Goal: Task Accomplishment & Management: Complete application form

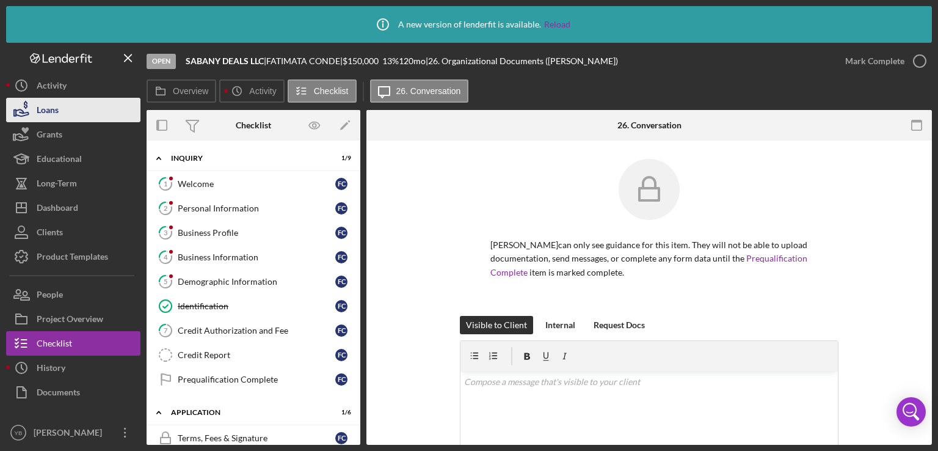
click at [55, 109] on div "Loans" at bounding box center [48, 111] width 22 height 27
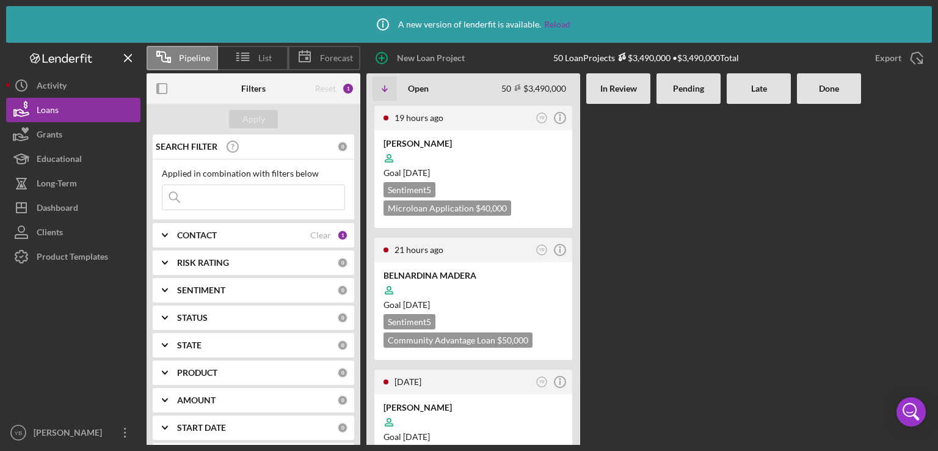
click at [619, 251] on Review at bounding box center [618, 274] width 64 height 341
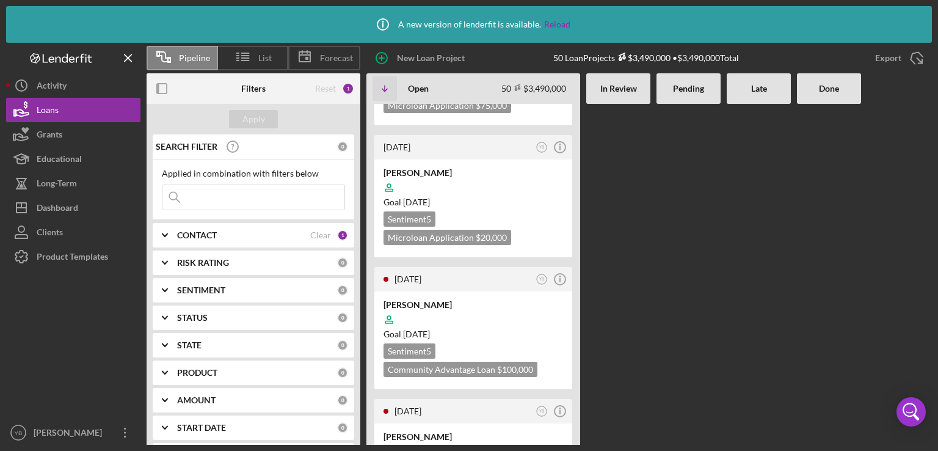
scroll to position [440, 0]
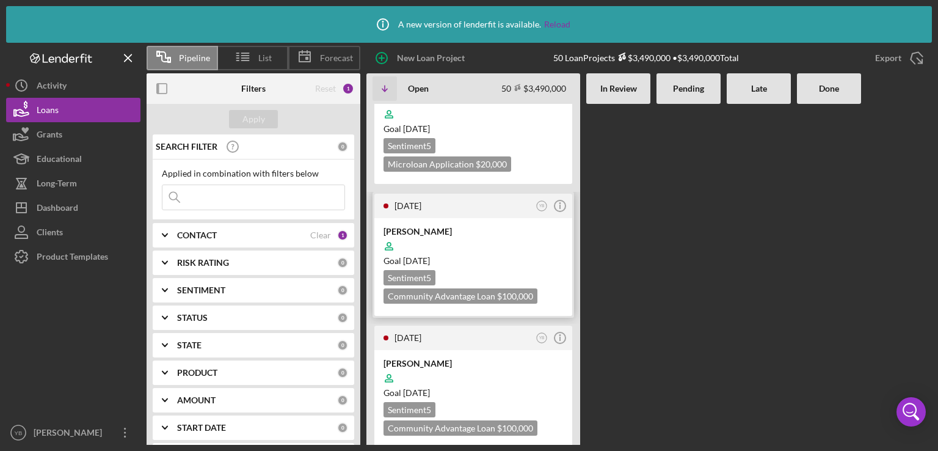
click at [499, 230] on div "[PERSON_NAME]" at bounding box center [474, 231] width 180 height 12
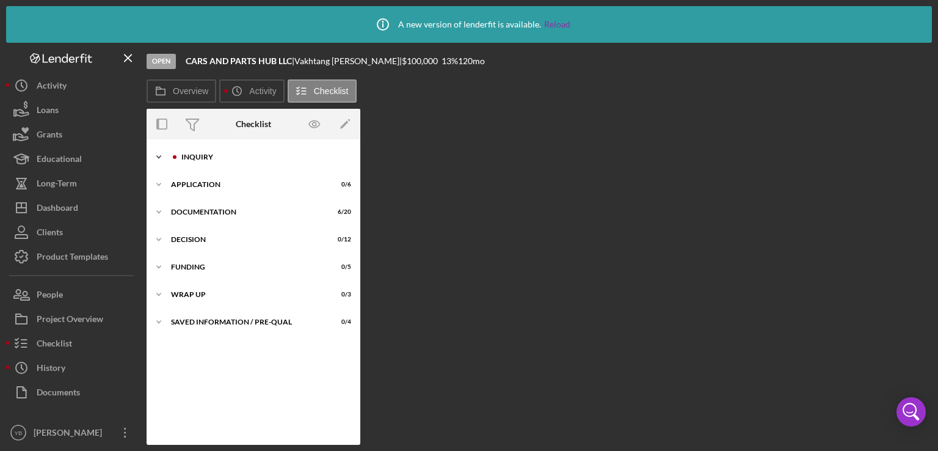
click at [203, 163] on div "Icon/Expander Inquiry 0 / 9" at bounding box center [254, 157] width 214 height 24
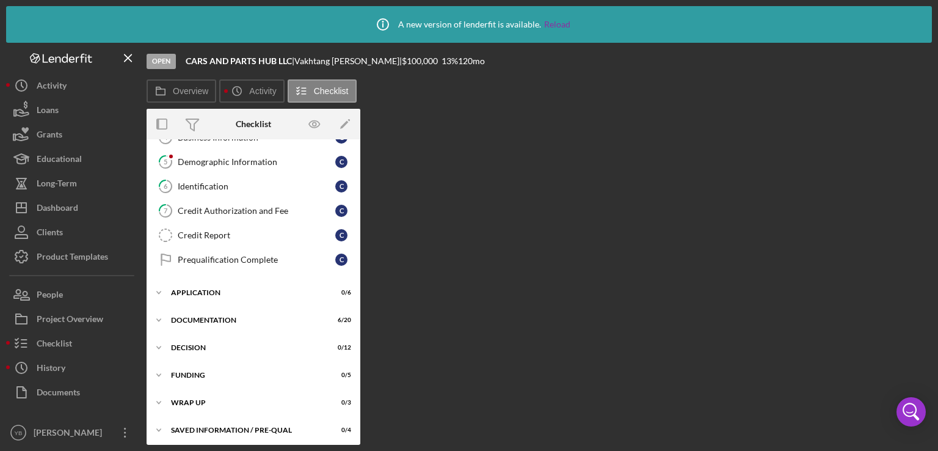
scroll to position [120, 0]
click at [203, 287] on div "Application" at bounding box center [258, 290] width 174 height 7
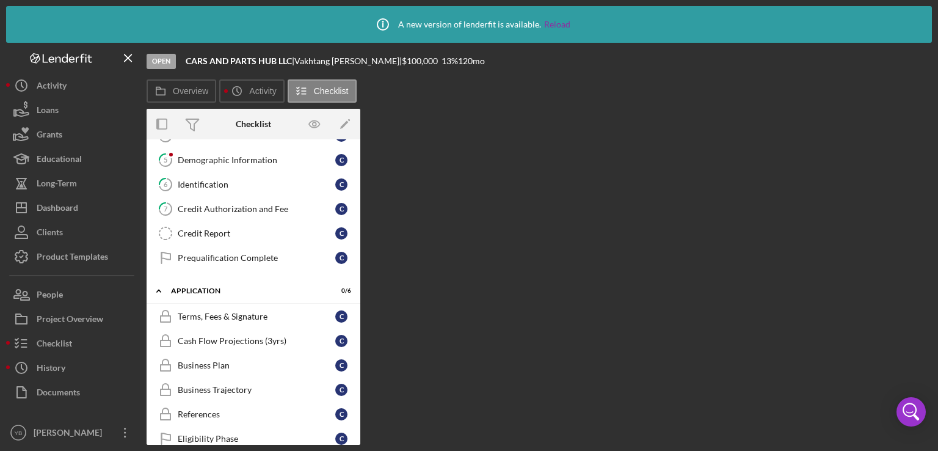
drag, startPoint x: 357, startPoint y: 278, endPoint x: 351, endPoint y: 340, distance: 62.6
click at [351, 340] on div "Icon/Expander Application 0 / 6 Terms, Fees & Signature Terms, Fees & Signature…" at bounding box center [254, 368] width 214 height 178
drag, startPoint x: 356, startPoint y: 354, endPoint x: 357, endPoint y: 363, distance: 9.2
click at [357, 363] on div "Icon/Expander Inquiry 0 / 9 1 Welcome C 2 Personal Information C 3 Business Pro…" at bounding box center [254, 291] width 214 height 305
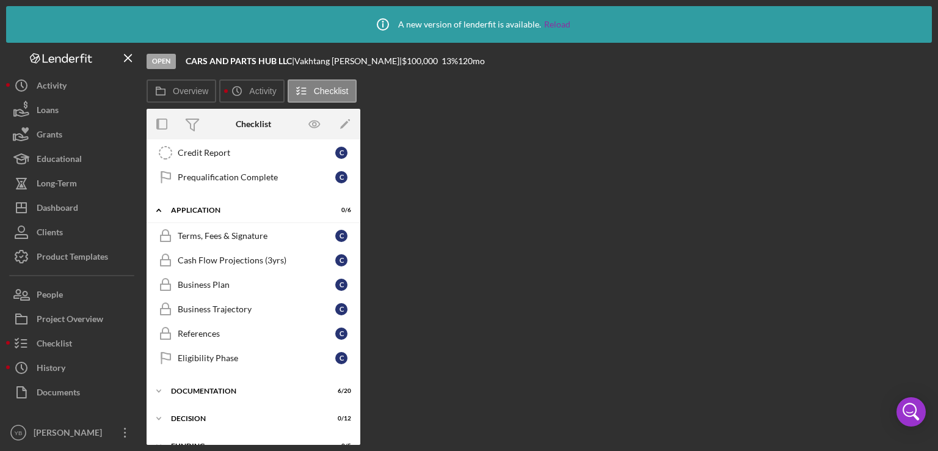
scroll to position [203, 0]
click at [236, 385] on div "Documentation" at bounding box center [258, 388] width 174 height 7
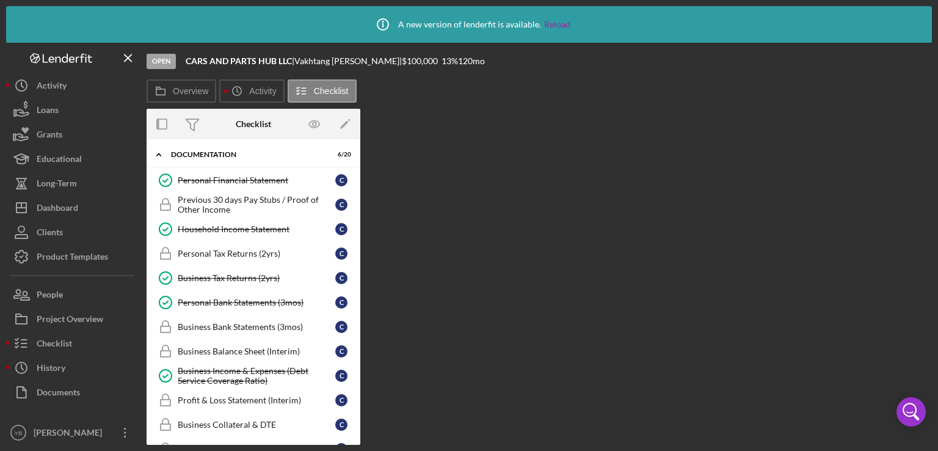
scroll to position [442, 0]
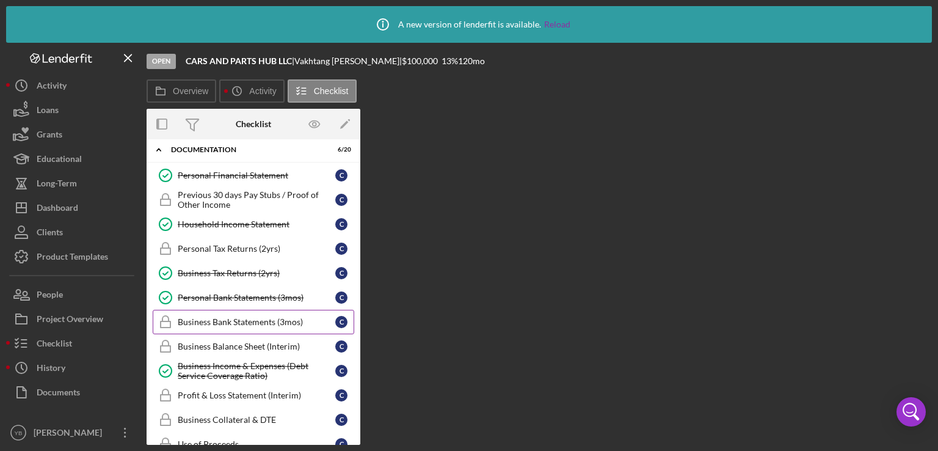
click at [261, 317] on div "Business Bank Statements (3mos)" at bounding box center [257, 322] width 158 height 10
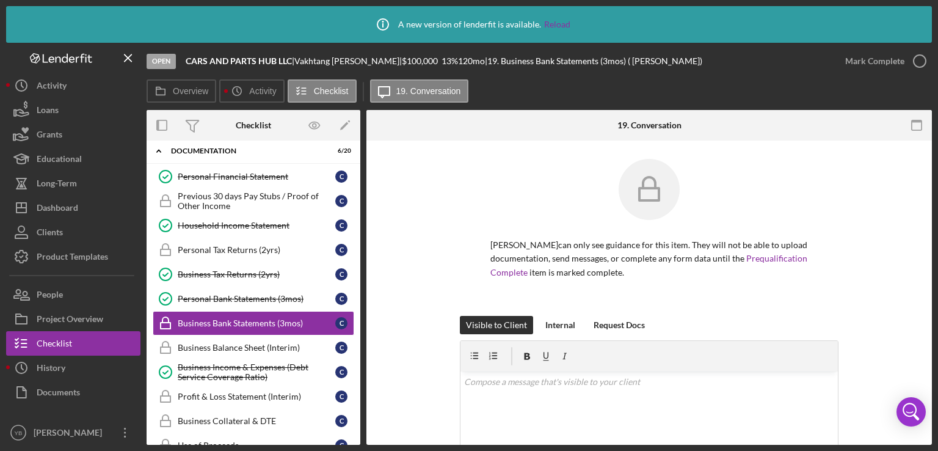
click at [872, 261] on div "[PERSON_NAME] can only see guidance for this item. They will not be able to upl…" at bounding box center [649, 237] width 529 height 157
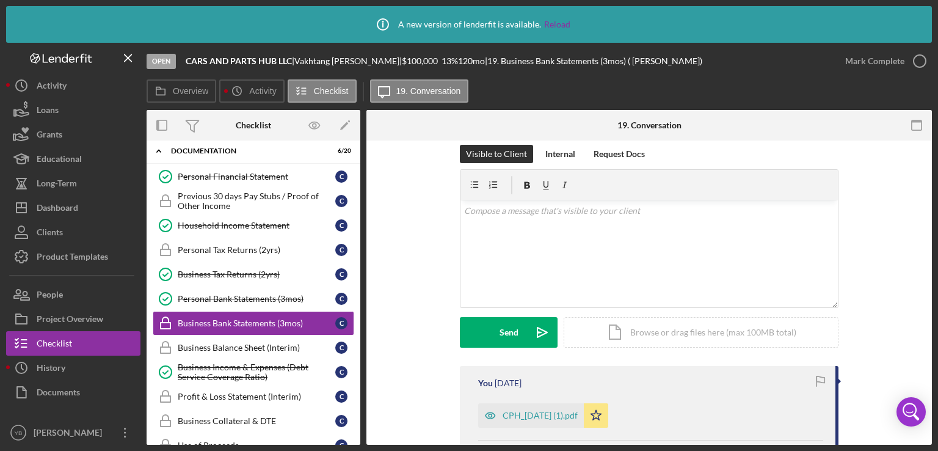
scroll to position [342, 0]
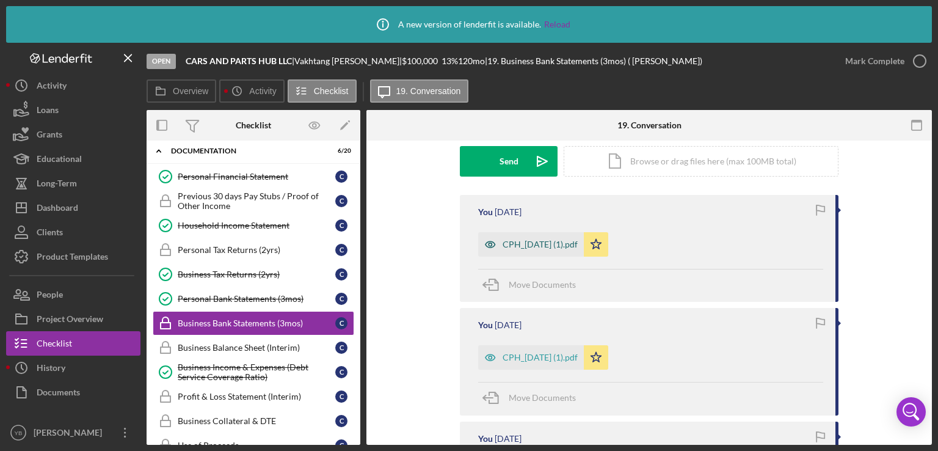
click at [549, 246] on div "CPH_[DATE] (1).pdf" at bounding box center [540, 244] width 75 height 10
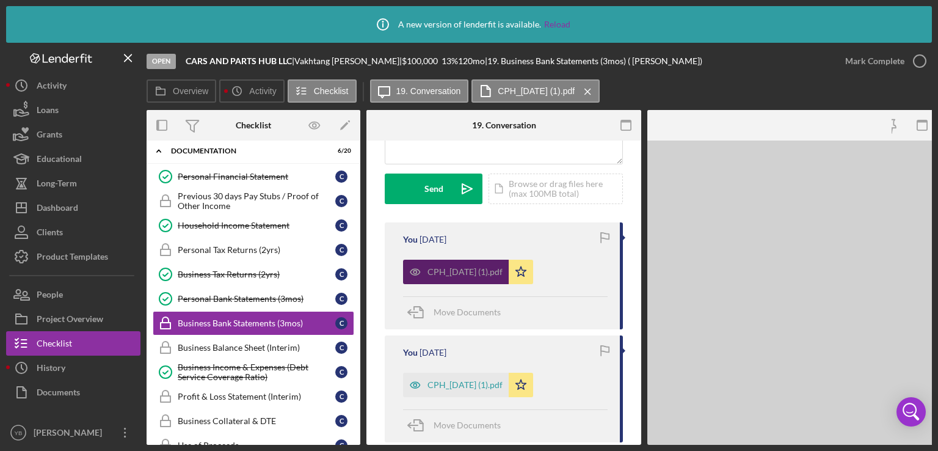
scroll to position [369, 0]
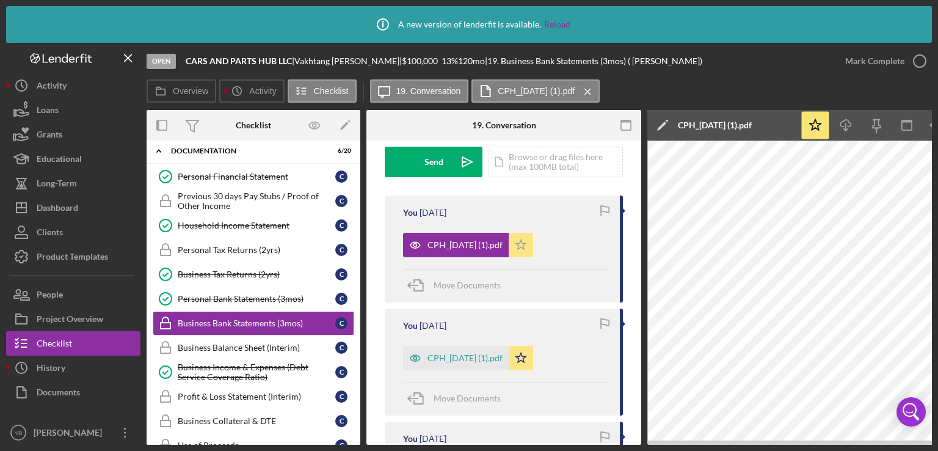
click at [533, 246] on icon "Icon/Star" at bounding box center [521, 245] width 24 height 24
drag, startPoint x: 631, startPoint y: 440, endPoint x: 751, endPoint y: 445, distance: 120.4
click at [751, 445] on div "Icon/Info A new version of lenderfit is available. Reload Open CARS AND PARTS H…" at bounding box center [469, 225] width 938 height 451
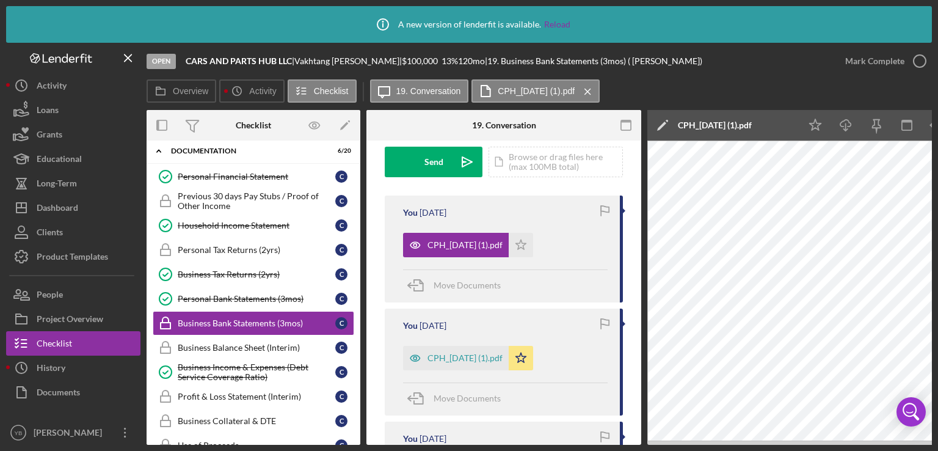
click at [751, 445] on div "Icon/Info A new version of lenderfit is available. Reload Open CARS AND PARTS H…" at bounding box center [469, 225] width 938 height 451
drag, startPoint x: 751, startPoint y: 445, endPoint x: 794, endPoint y: 448, distance: 42.8
click at [794, 448] on div "Icon/Info A new version of lenderfit is available. Reload Open CARS AND PARTS H…" at bounding box center [469, 225] width 938 height 451
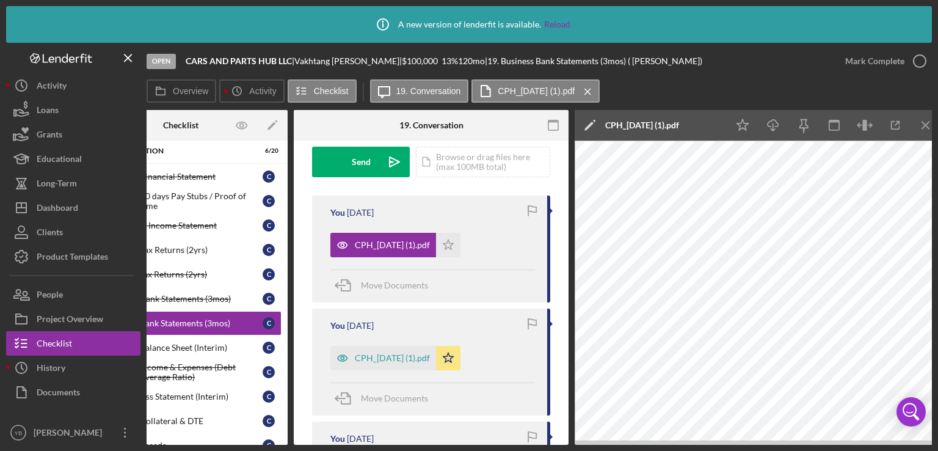
scroll to position [0, 81]
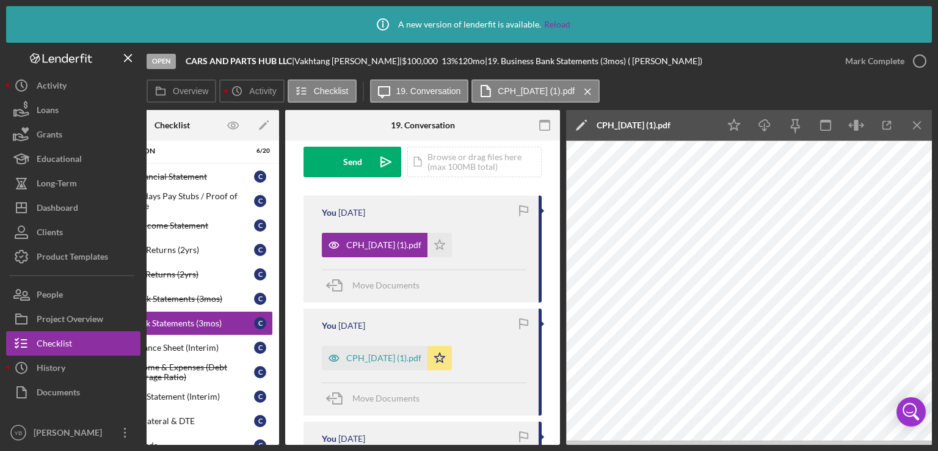
click at [760, 90] on div "Overview Icon/History Activity Checklist Icon/Message 19. Conversation CPH_[DAT…" at bounding box center [539, 91] width 785 height 24
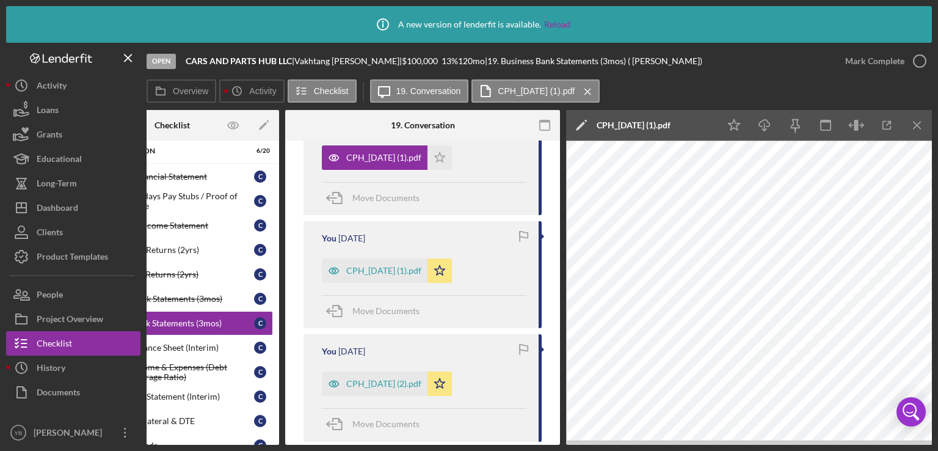
scroll to position [454, 0]
click at [387, 273] on div "CPH_[DATE] (1).pdf" at bounding box center [383, 272] width 75 height 10
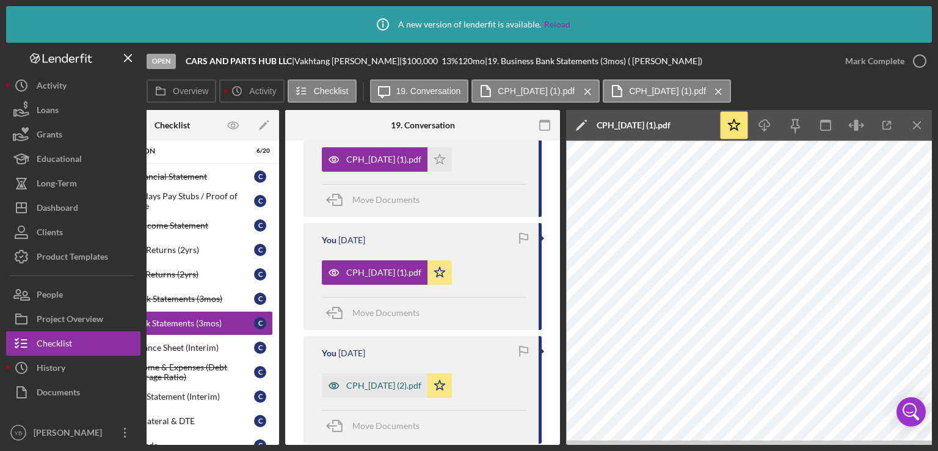
click at [368, 387] on div "CPH_[DATE] (2).pdf" at bounding box center [383, 385] width 75 height 10
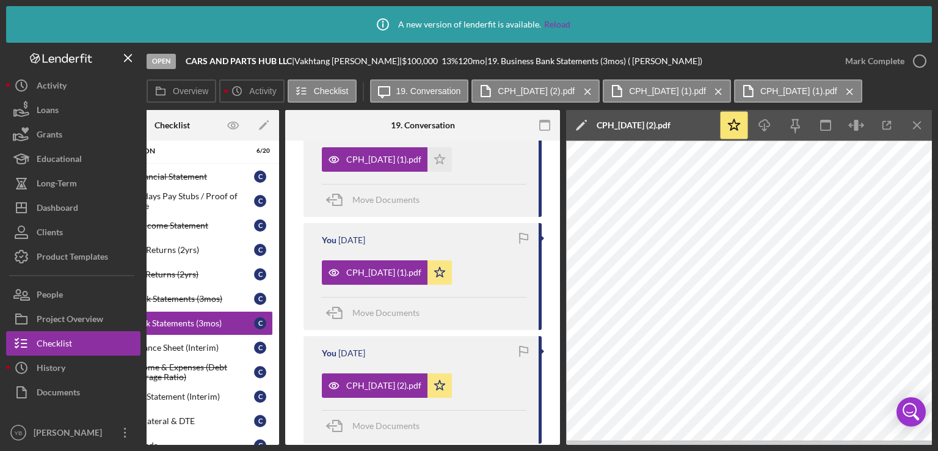
click at [559, 305] on div "Business Bank Statements (3mos) Business Bank Statements (3mos) [PERSON_NAME] c…" at bounding box center [422, 292] width 275 height 304
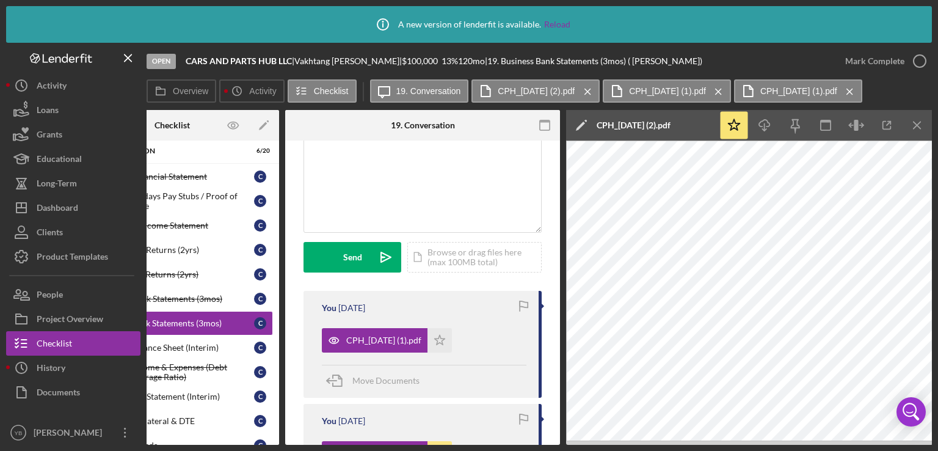
scroll to position [258, 0]
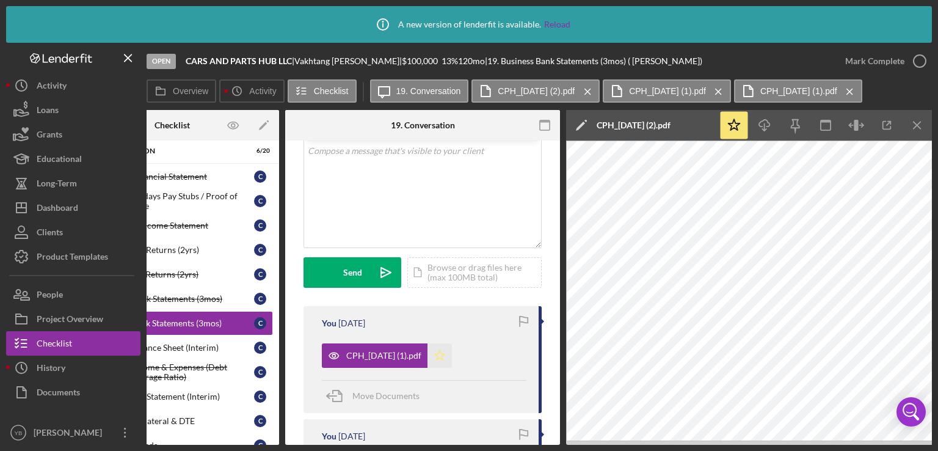
click at [452, 354] on icon "Icon/Star" at bounding box center [439, 355] width 24 height 24
click at [459, 277] on div "Icon/Document Browse or drag files here (max 100MB total) Tap to choose files o…" at bounding box center [474, 272] width 134 height 31
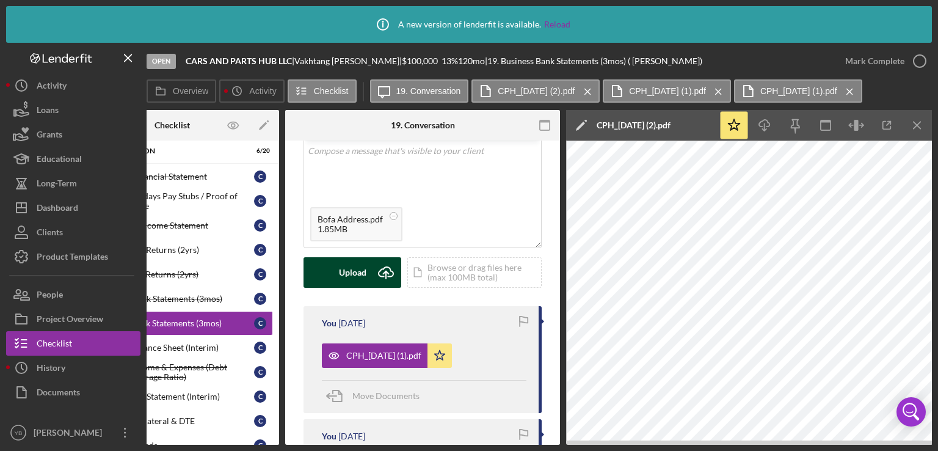
click at [356, 275] on div "Upload" at bounding box center [352, 272] width 27 height 31
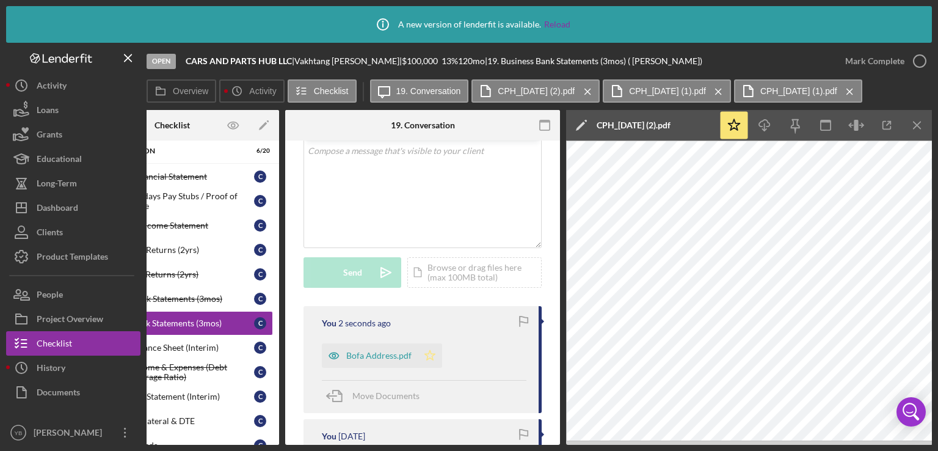
click at [429, 355] on icon "Icon/Star" at bounding box center [430, 355] width 24 height 24
click at [878, 67] on div "Mark Complete" at bounding box center [874, 61] width 59 height 24
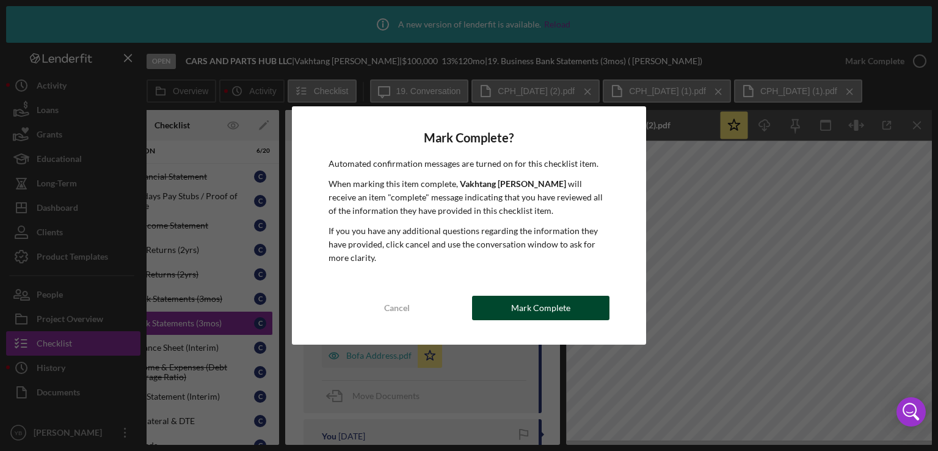
click at [595, 301] on button "Mark Complete" at bounding box center [540, 308] width 137 height 24
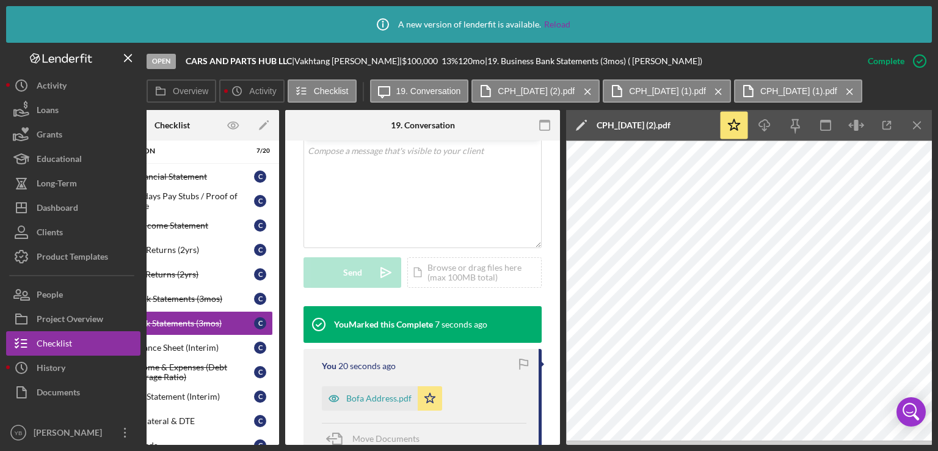
scroll to position [0, 0]
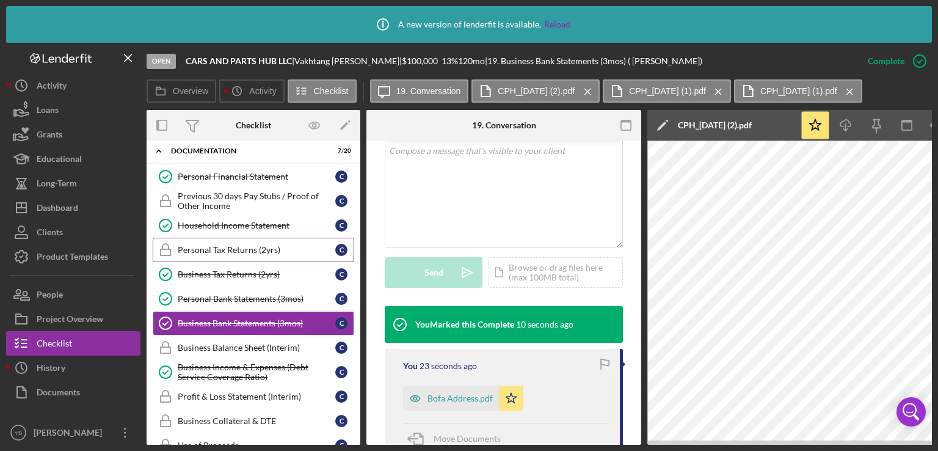
click at [262, 248] on div "Personal Tax Returns (2yrs)" at bounding box center [257, 250] width 158 height 10
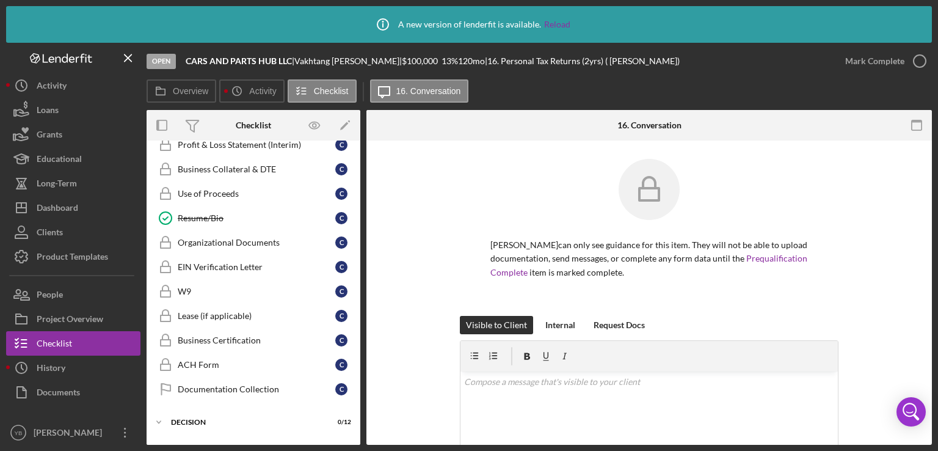
scroll to position [695, 0]
click at [256, 239] on link "Organizational Documents Organizational Documents C" at bounding box center [254, 241] width 202 height 24
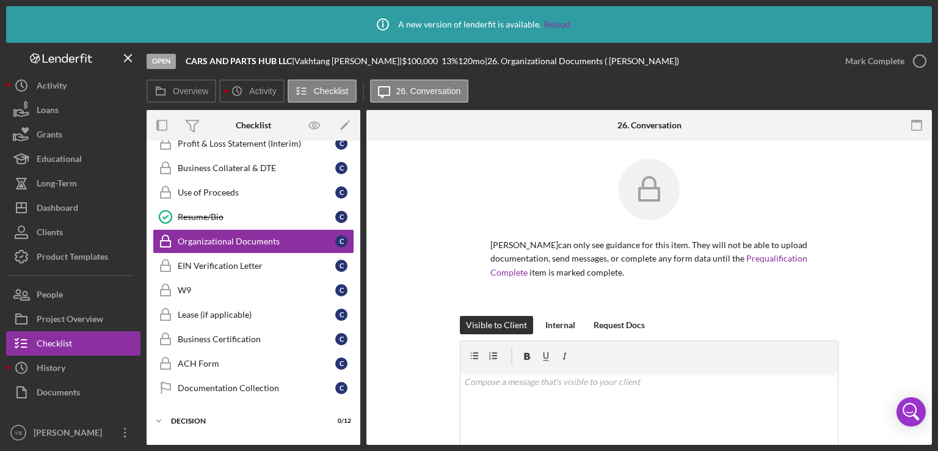
click at [881, 278] on div "[PERSON_NAME] can only see guidance for this item. They will not be able to upl…" at bounding box center [649, 237] width 529 height 157
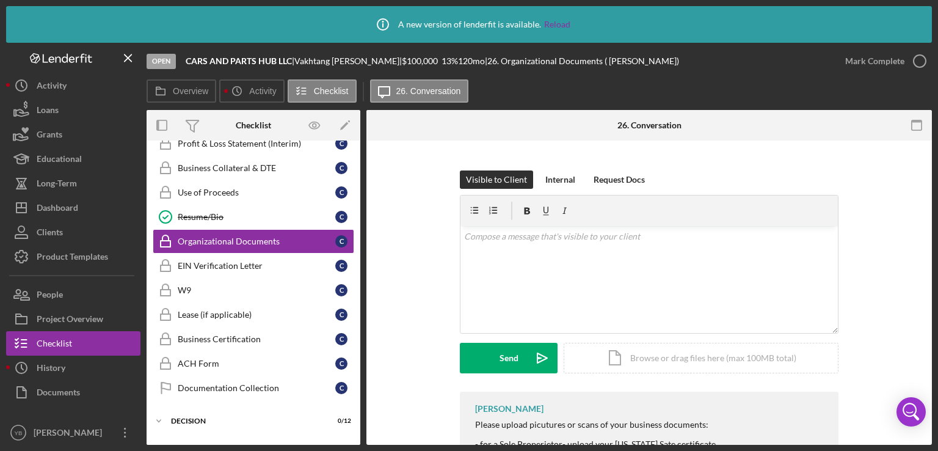
scroll to position [239, 0]
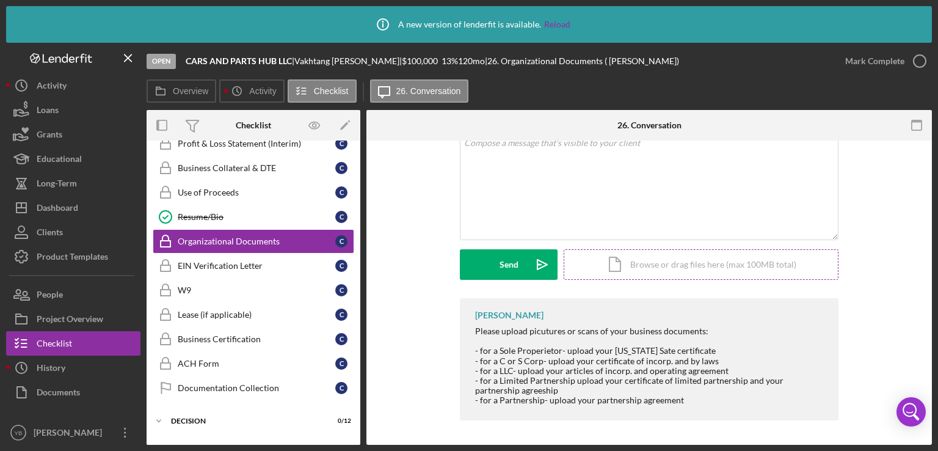
click at [741, 256] on div "Icon/Document Browse or drag files here (max 100MB total) Tap to choose files o…" at bounding box center [701, 264] width 275 height 31
click at [507, 268] on div "Upload" at bounding box center [508, 264] width 27 height 31
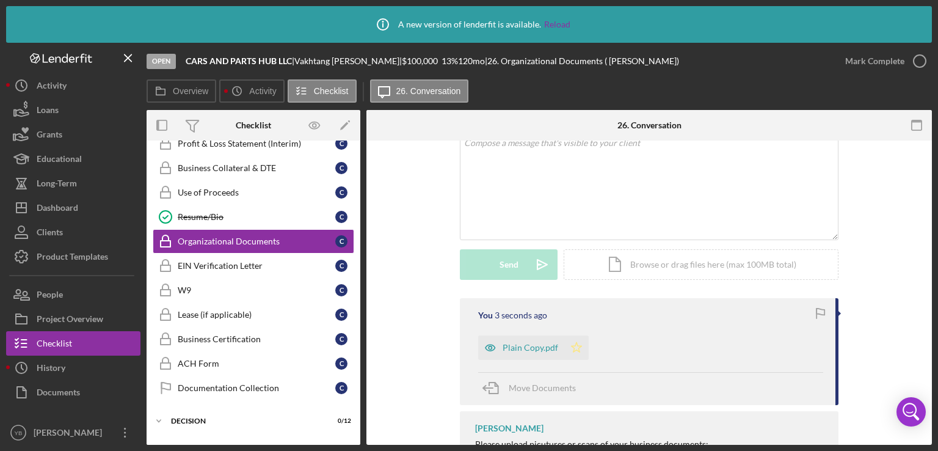
click at [572, 347] on icon "Icon/Star" at bounding box center [576, 347] width 24 height 24
click at [869, 60] on div "Mark Complete" at bounding box center [874, 61] width 59 height 24
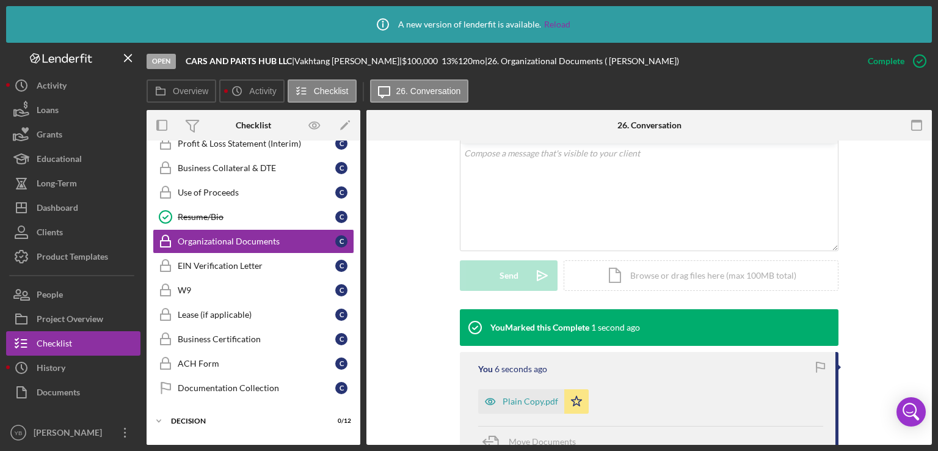
scroll to position [249, 0]
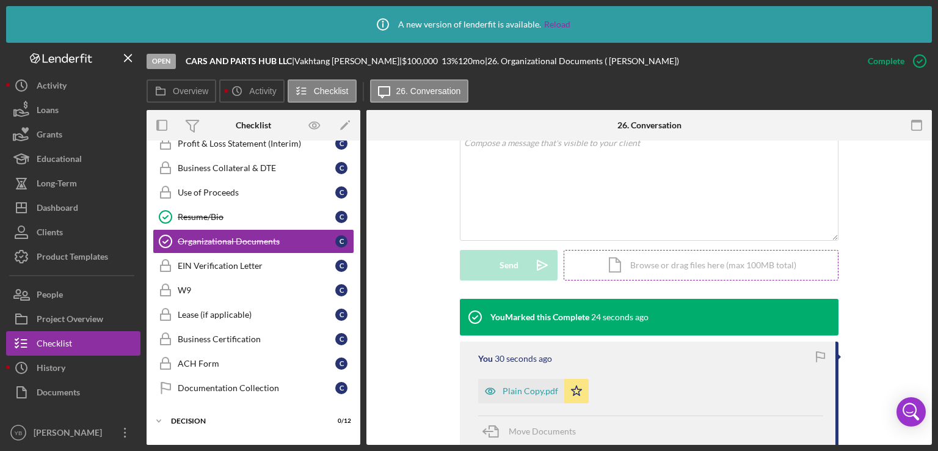
click at [708, 271] on div "Icon/Document Browse or drag files here (max 100MB total) Tap to choose files o…" at bounding box center [701, 265] width 275 height 31
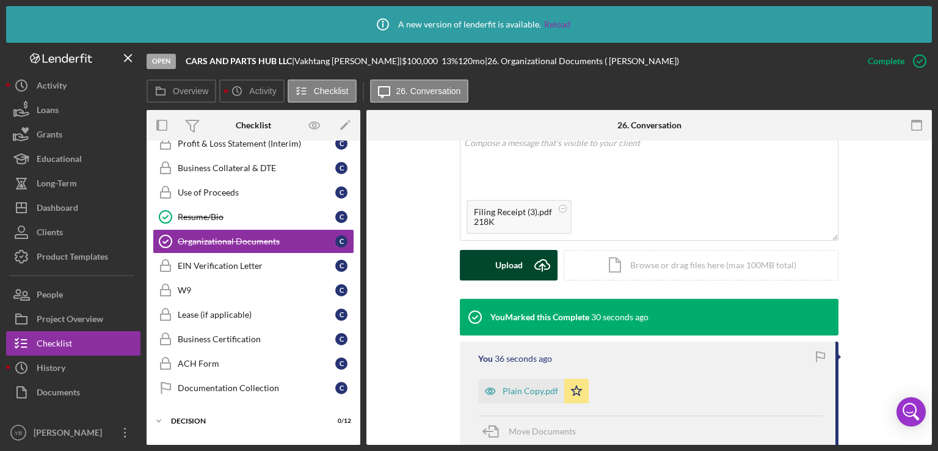
click at [515, 269] on div "Upload" at bounding box center [508, 265] width 27 height 31
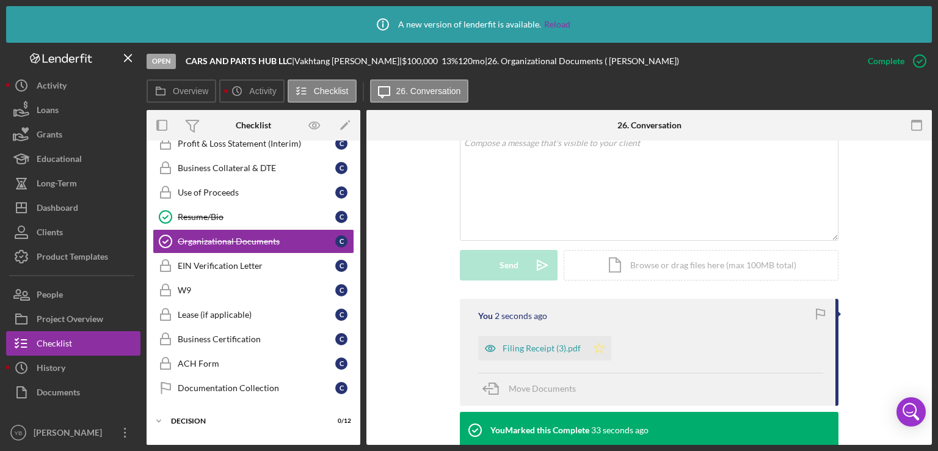
click at [600, 345] on polygon "button" at bounding box center [599, 348] width 10 height 10
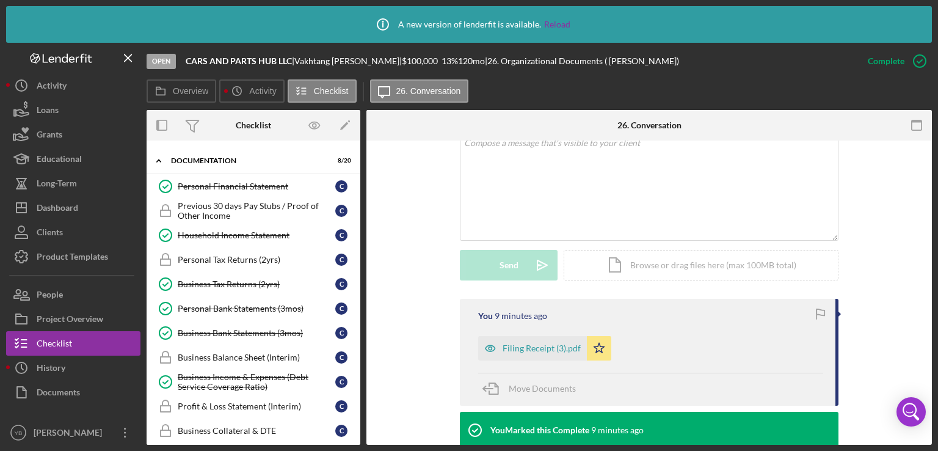
scroll to position [440, 0]
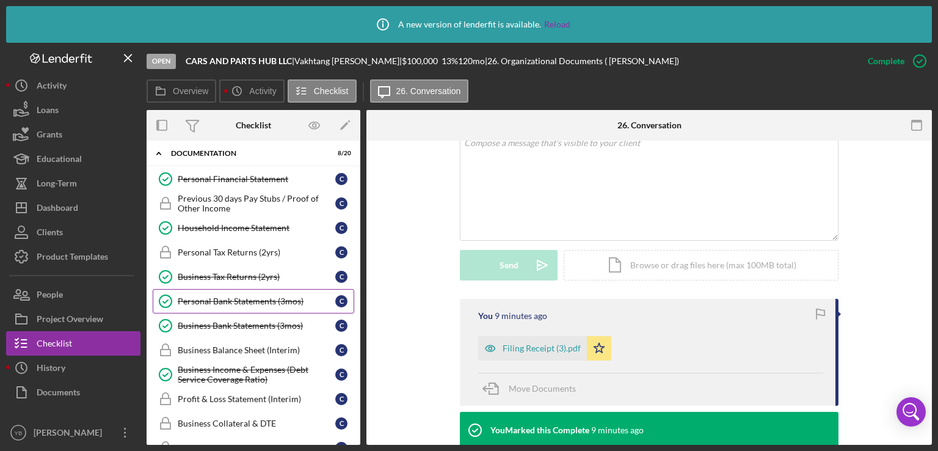
click at [235, 297] on div "Personal Bank Statements (3mos)" at bounding box center [257, 301] width 158 height 10
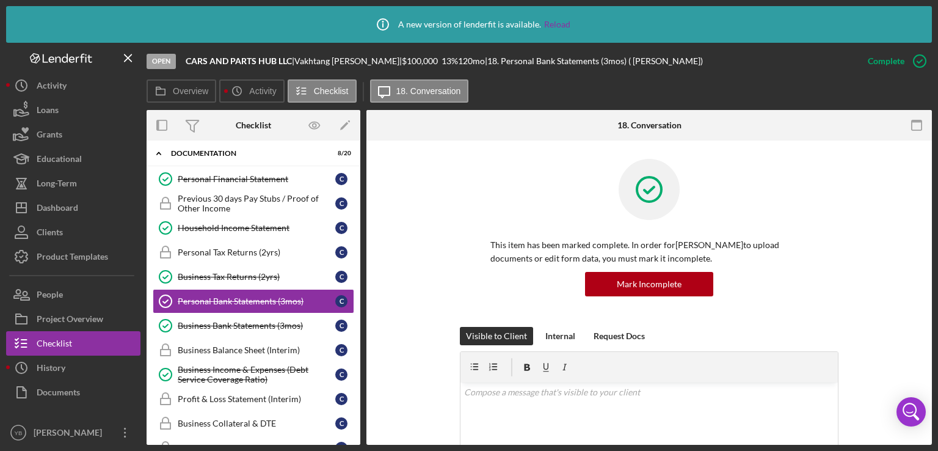
click at [813, 291] on div "This item has been marked complete. In order for [PERSON_NAME] to upload docume…" at bounding box center [649, 243] width 379 height 168
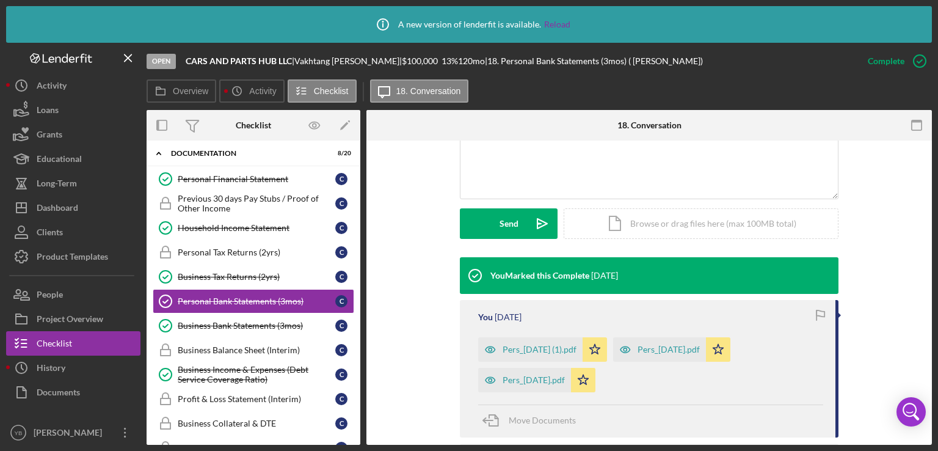
scroll to position [391, 0]
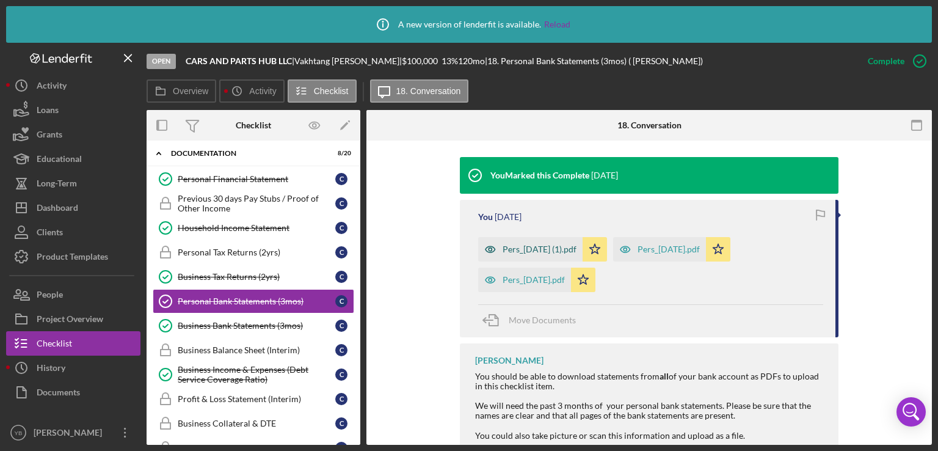
click at [544, 245] on div "Pers_[DATE] (1).pdf" at bounding box center [540, 249] width 74 height 10
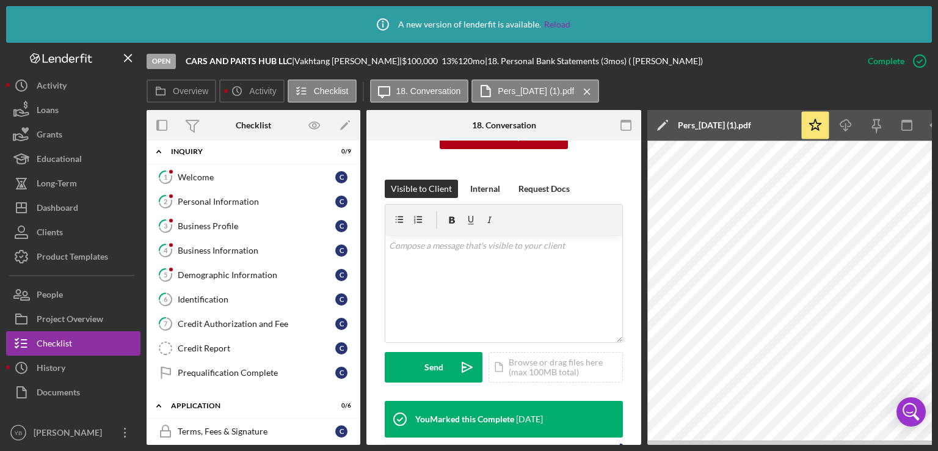
scroll to position [0, 0]
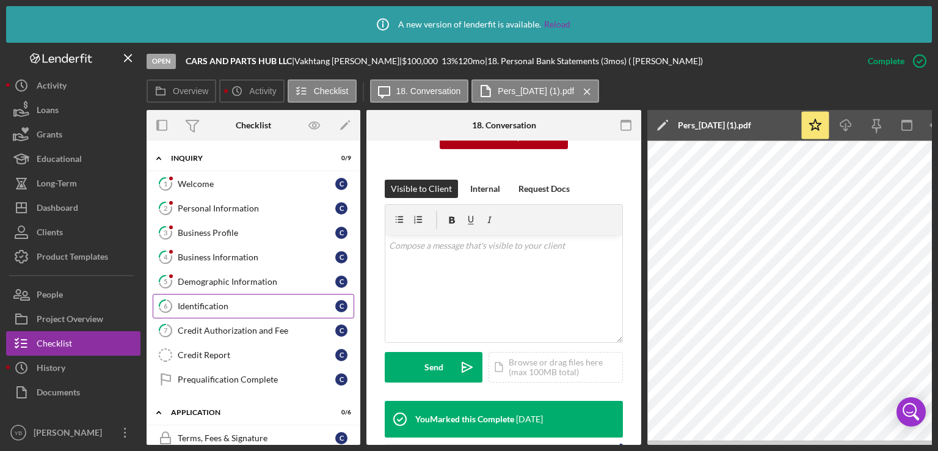
click at [210, 301] on div "Identification" at bounding box center [257, 306] width 158 height 10
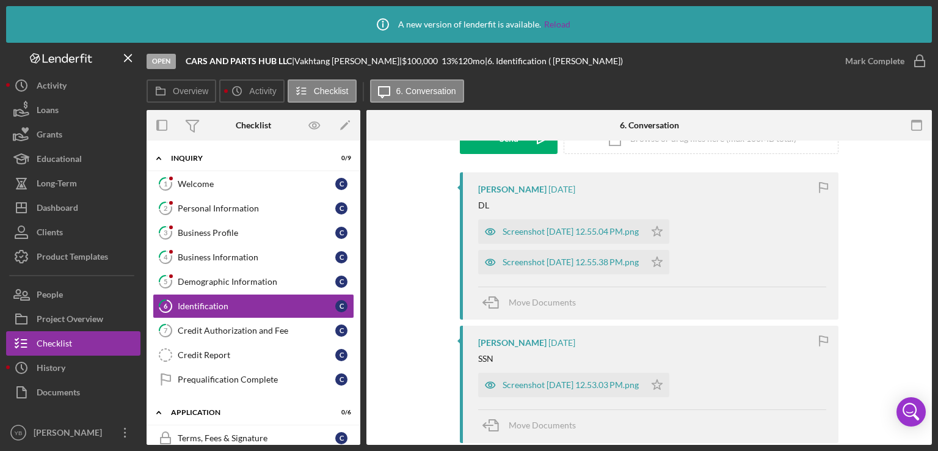
scroll to position [210, 0]
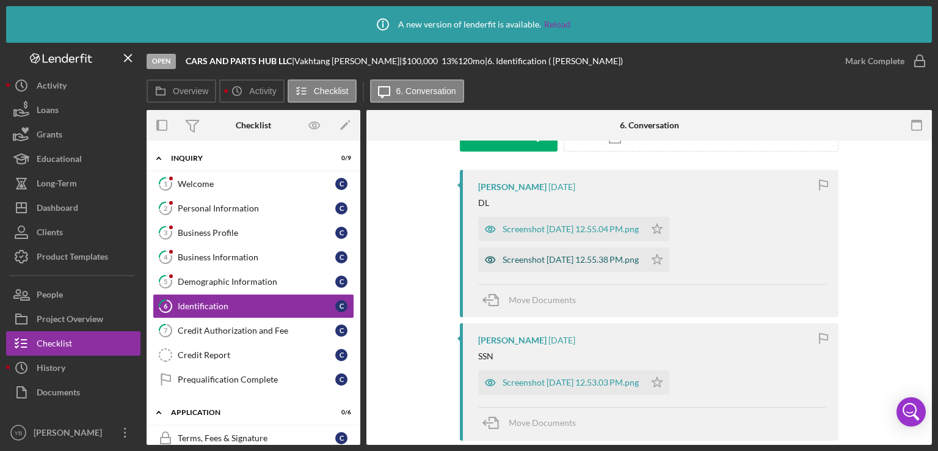
click at [542, 260] on div "Screenshot [DATE] 12.55.38 PM.png" at bounding box center [571, 260] width 136 height 10
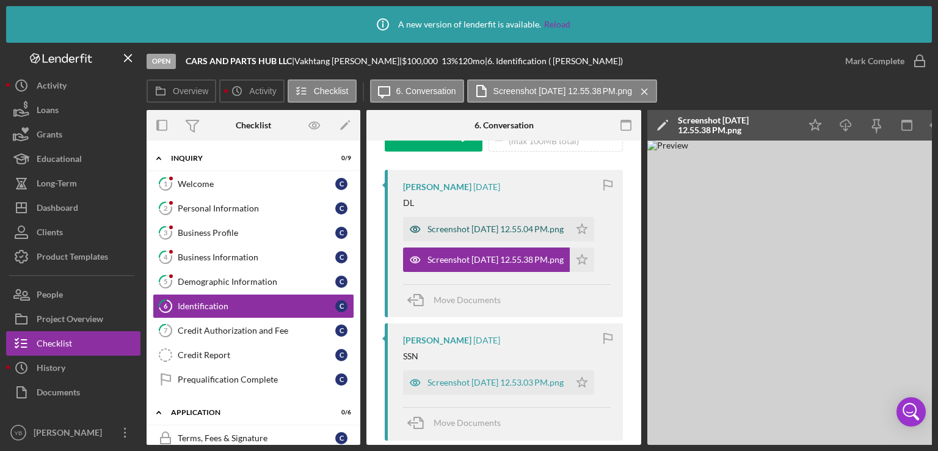
click at [478, 225] on div "Screenshot [DATE] 12.55.04 PM.png" at bounding box center [495, 229] width 136 height 10
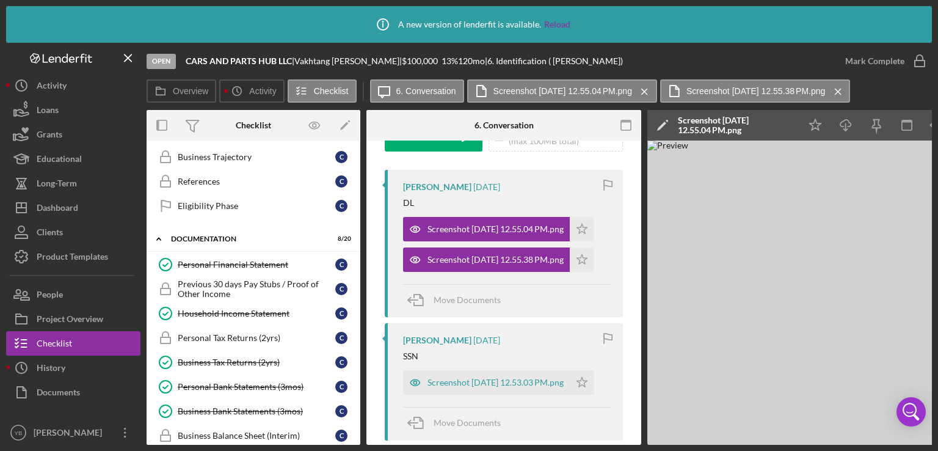
scroll to position [417, 0]
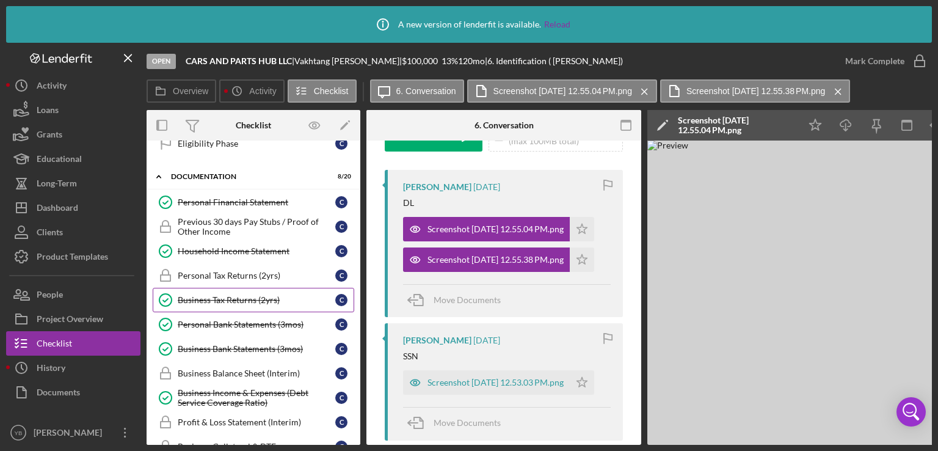
click at [258, 299] on div "Business Tax Returns (2yrs)" at bounding box center [257, 300] width 158 height 10
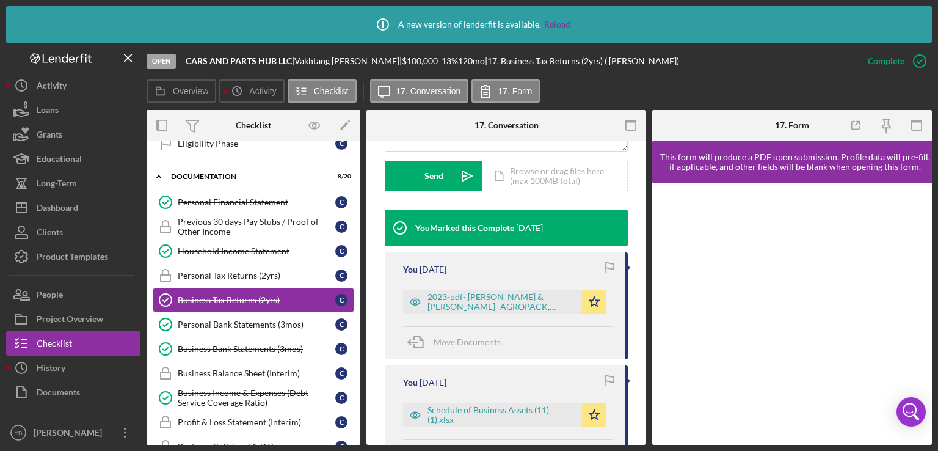
scroll to position [373, 0]
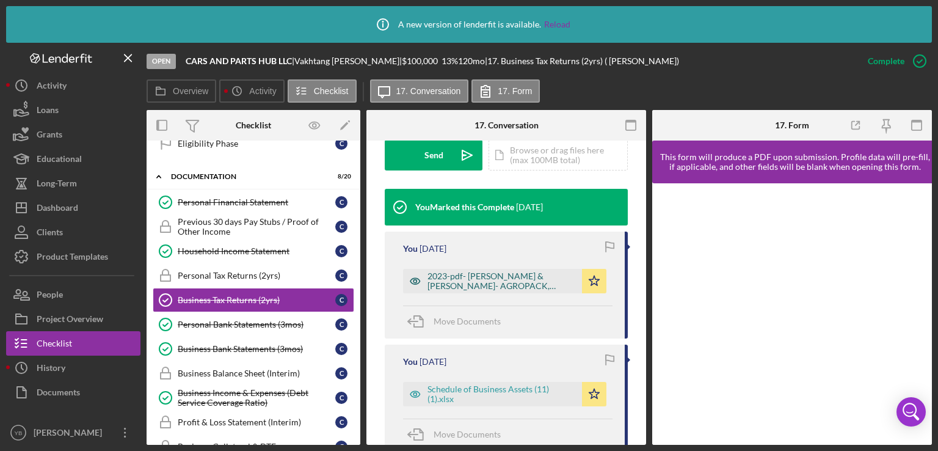
click at [467, 283] on div "2023-pdf- [PERSON_NAME] & [PERSON_NAME]- AGROPACK, SWEEATERS_Filing (1).pdf" at bounding box center [501, 281] width 148 height 20
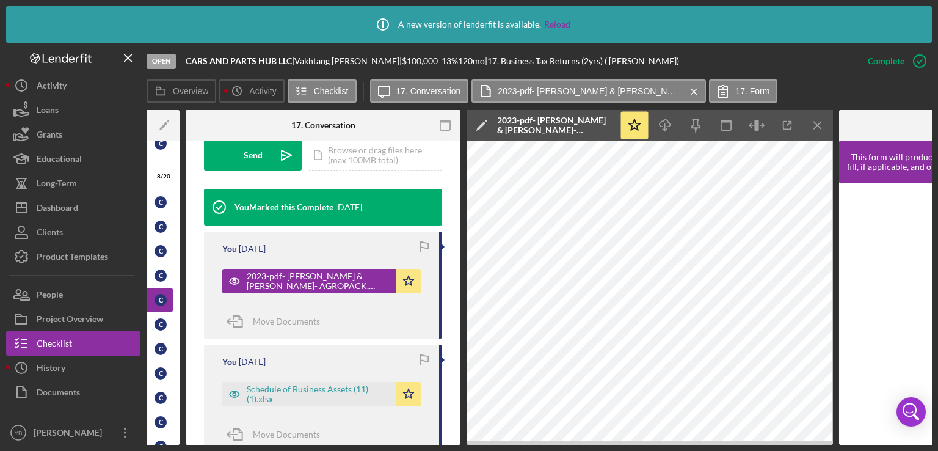
scroll to position [0, 185]
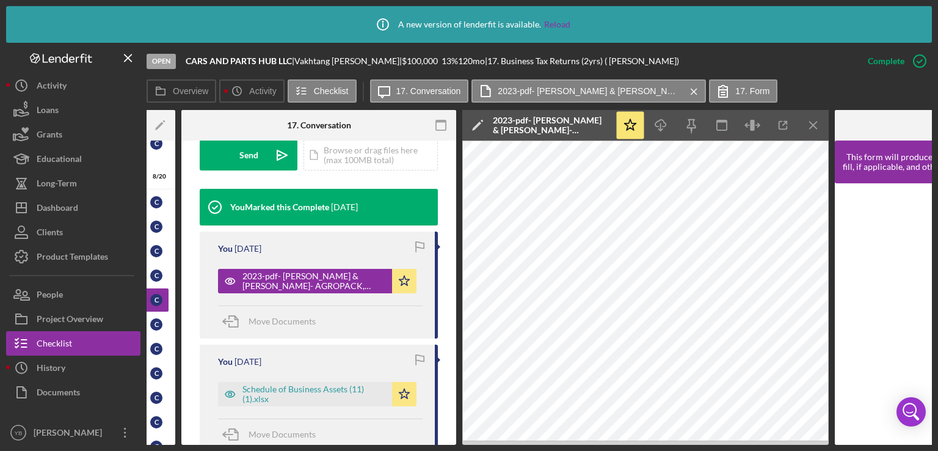
drag, startPoint x: 451, startPoint y: 291, endPoint x: 454, endPoint y: 340, distance: 49.0
click at [454, 340] on div "Business Tax Returns (2yrs) Business Tax Returns (2yrs) This item has been mark…" at bounding box center [318, 292] width 275 height 304
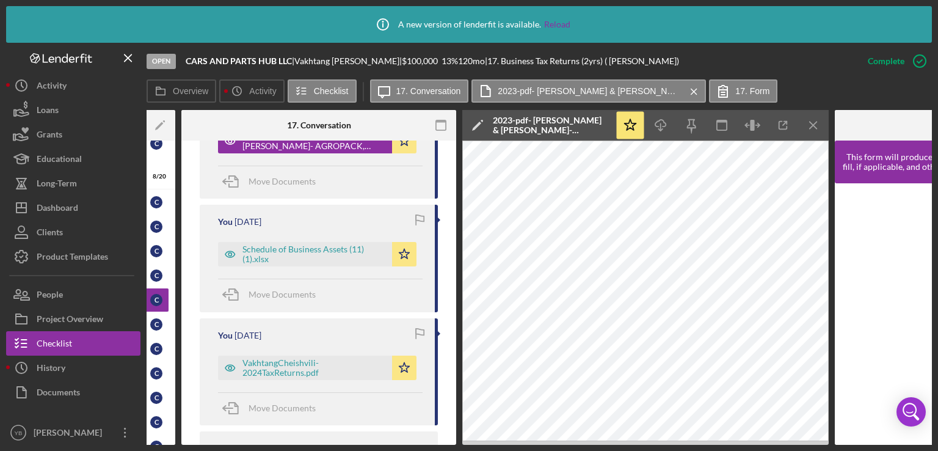
scroll to position [517, 0]
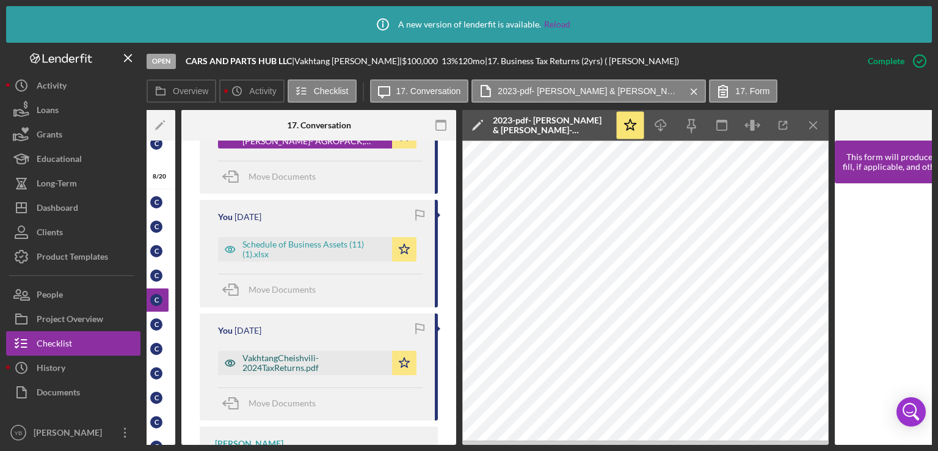
click at [288, 366] on div "VakhtangCheishvili-2024TaxReturns.pdf" at bounding box center [314, 363] width 144 height 20
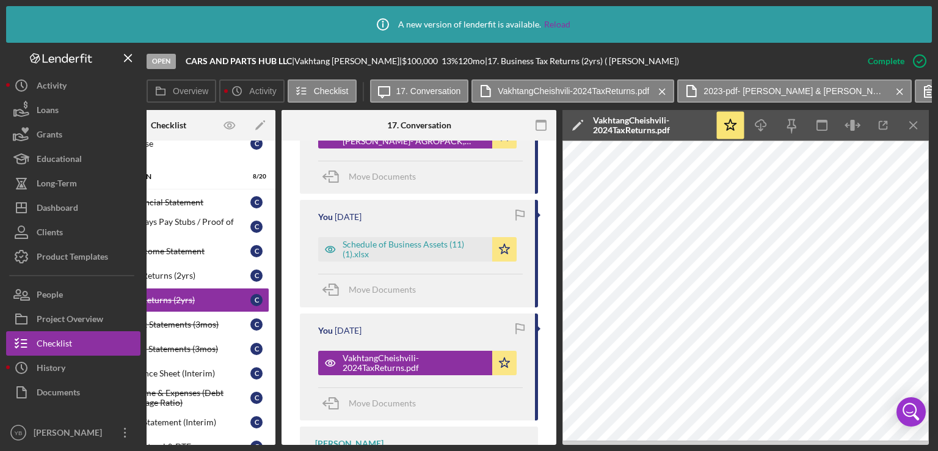
scroll to position [0, 0]
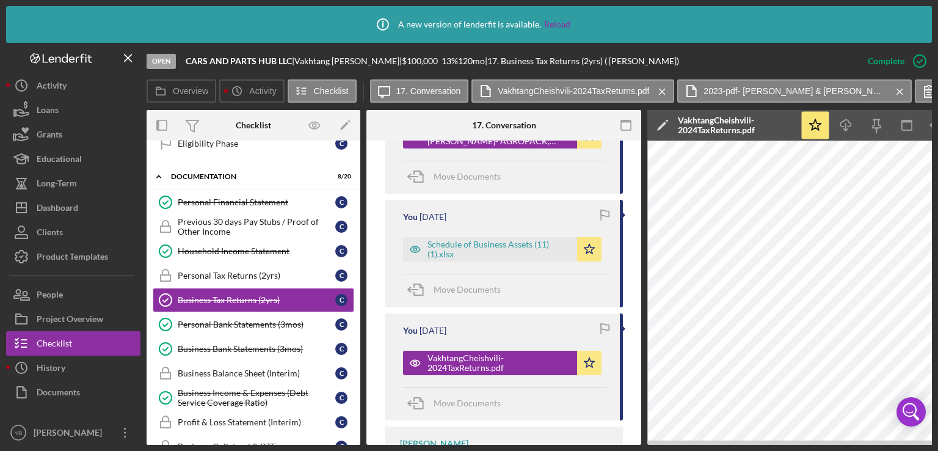
drag, startPoint x: 356, startPoint y: 307, endPoint x: 360, endPoint y: 265, distance: 41.7
click at [360, 265] on div "Icon/Expander Inquiry 0 / 9 1 Welcome C 2 Personal Information C 3 Business Pro…" at bounding box center [254, 292] width 214 height 304
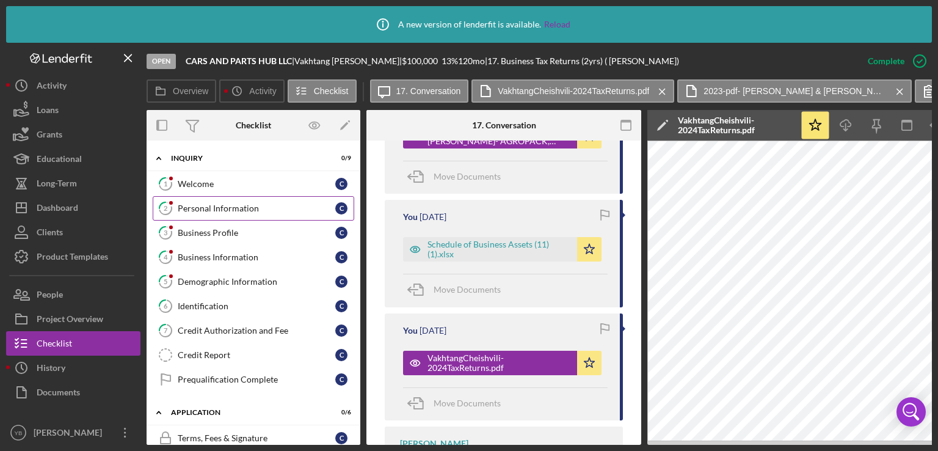
click at [237, 204] on div "Personal Information" at bounding box center [257, 208] width 158 height 10
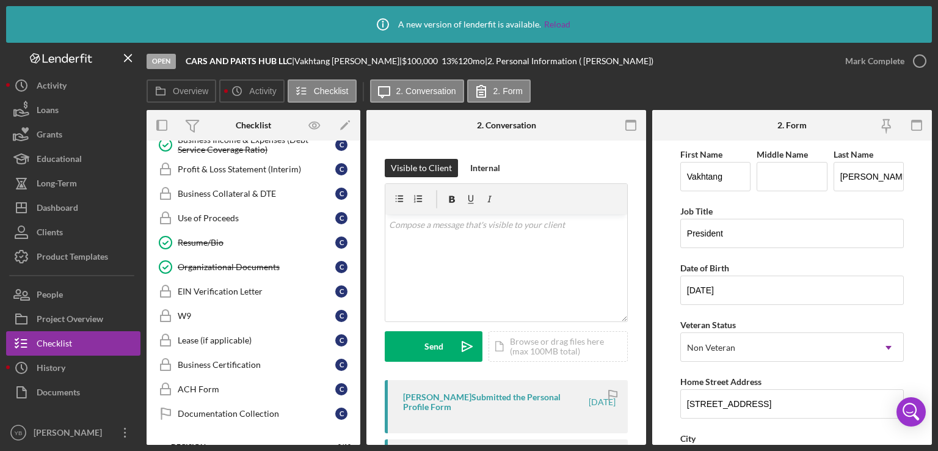
scroll to position [673, 0]
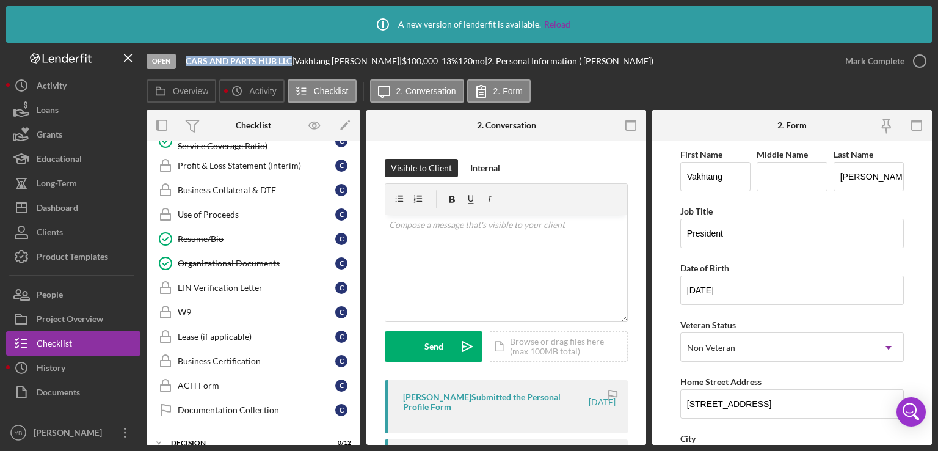
drag, startPoint x: 291, startPoint y: 62, endPoint x: 183, endPoint y: 57, distance: 107.6
click at [183, 57] on div "Open CARS AND PARTS HUB LLC | [PERSON_NAME] | $100,000 $100,000 13 % 120 mo | 2…" at bounding box center [490, 61] width 686 height 37
copy b "CARS AND PARTS HUB LLC"
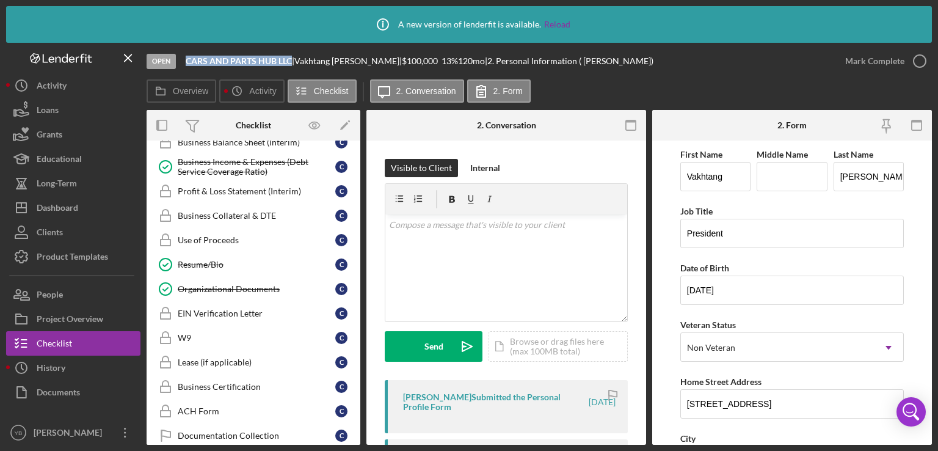
scroll to position [644, 0]
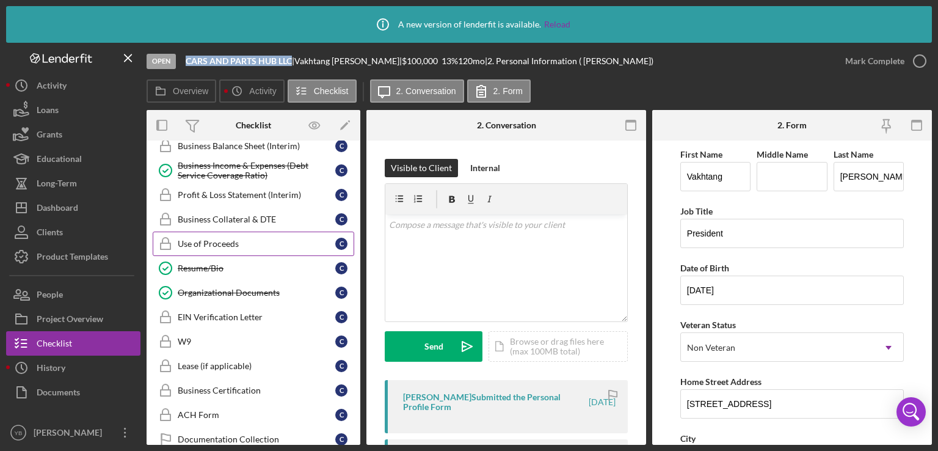
click at [183, 239] on div "Use of Proceeds" at bounding box center [257, 244] width 158 height 10
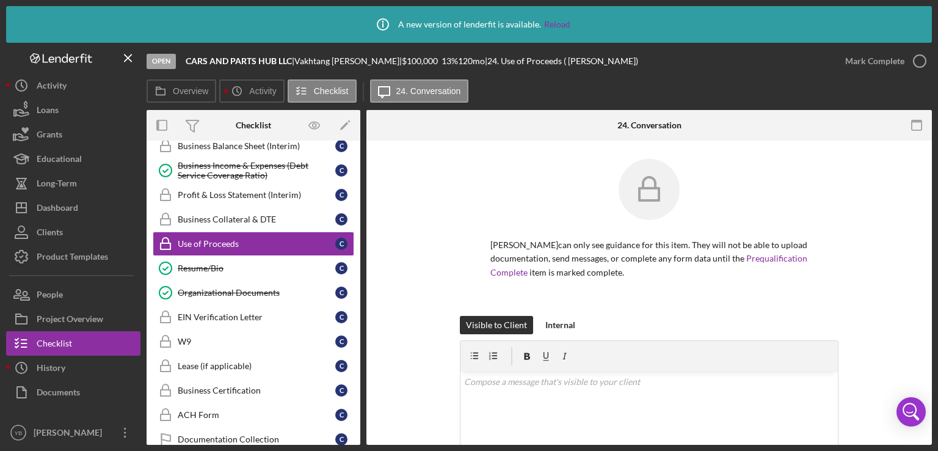
click at [918, 280] on div "[PERSON_NAME] can only see guidance for this item. They will not be able to upl…" at bounding box center [649, 435] width 566 height 591
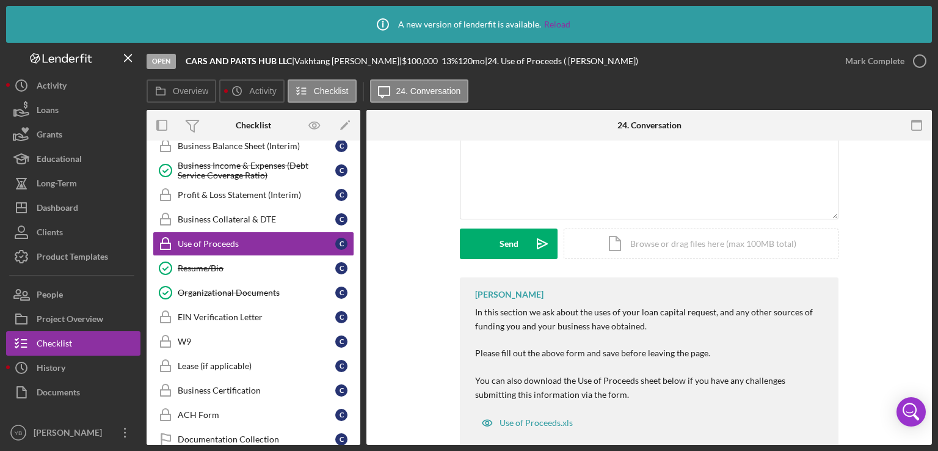
scroll to position [269, 0]
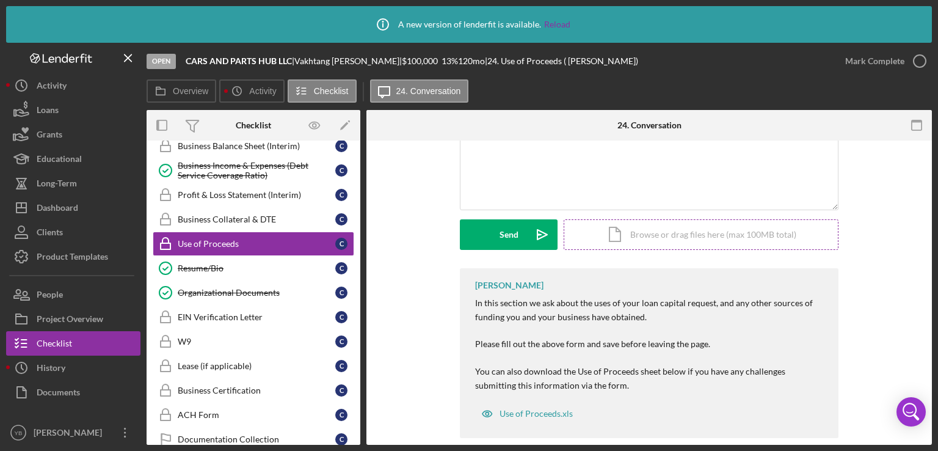
click at [746, 238] on div "Icon/Document Browse or drag files here (max 100MB total) Tap to choose files o…" at bounding box center [701, 234] width 275 height 31
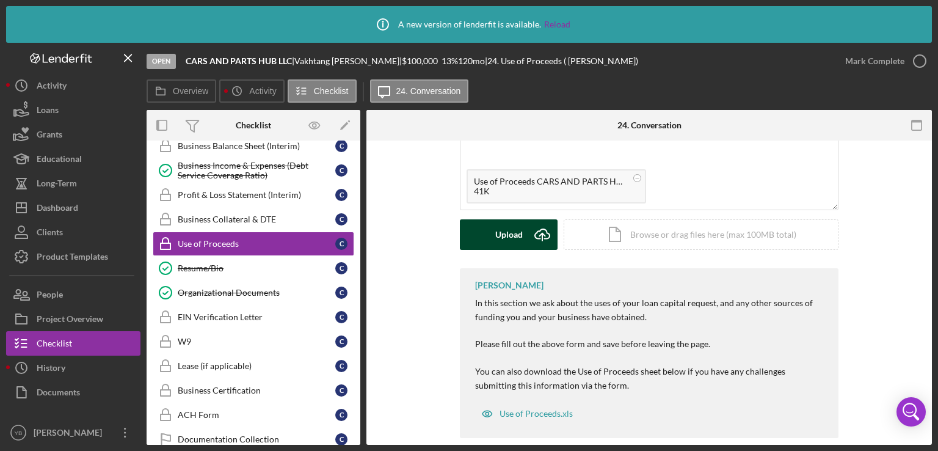
click at [506, 238] on div "Upload" at bounding box center [508, 234] width 27 height 31
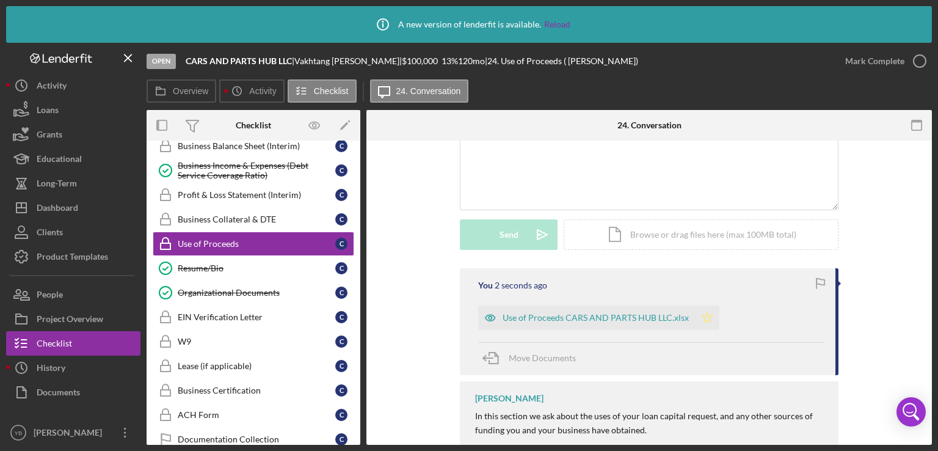
click at [706, 315] on icon "Icon/Star" at bounding box center [707, 317] width 24 height 24
click at [870, 67] on div "Mark Complete" at bounding box center [874, 61] width 59 height 24
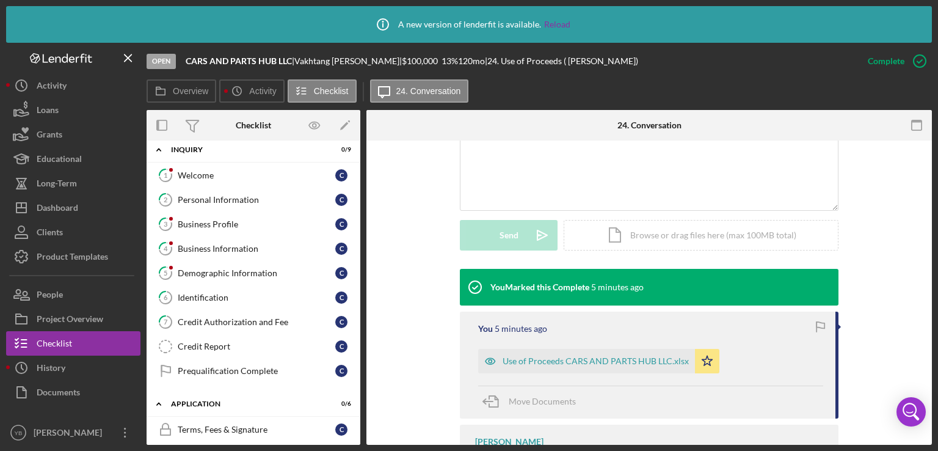
scroll to position [0, 0]
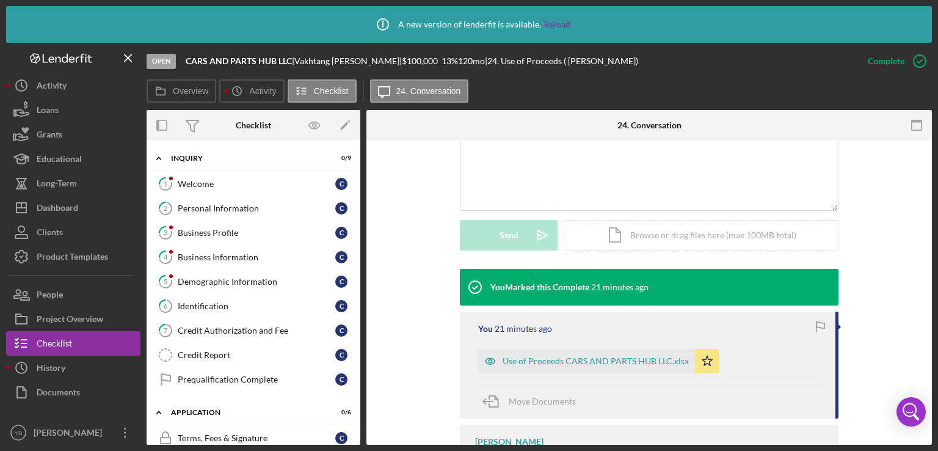
click at [357, 220] on div "Icon/Expander Inquiry 0 / 9 1 Welcome C 2 Personal Information C 3 Business Pro…" at bounding box center [254, 292] width 214 height 304
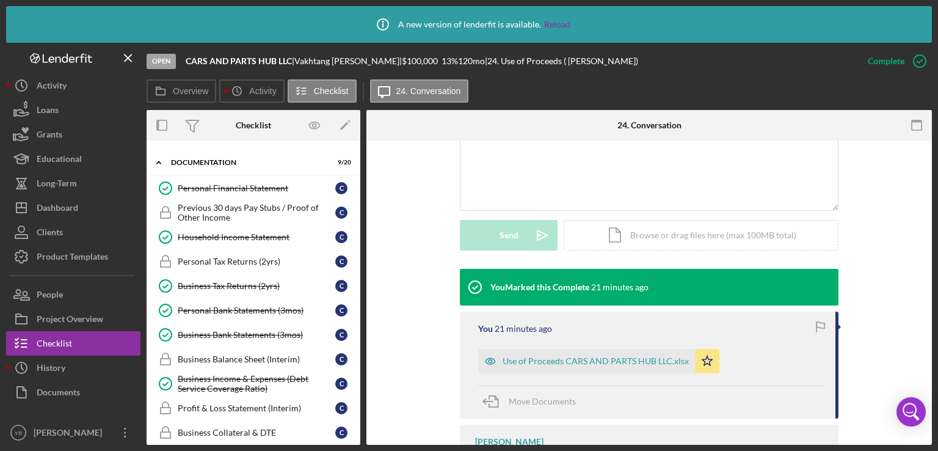
scroll to position [440, 0]
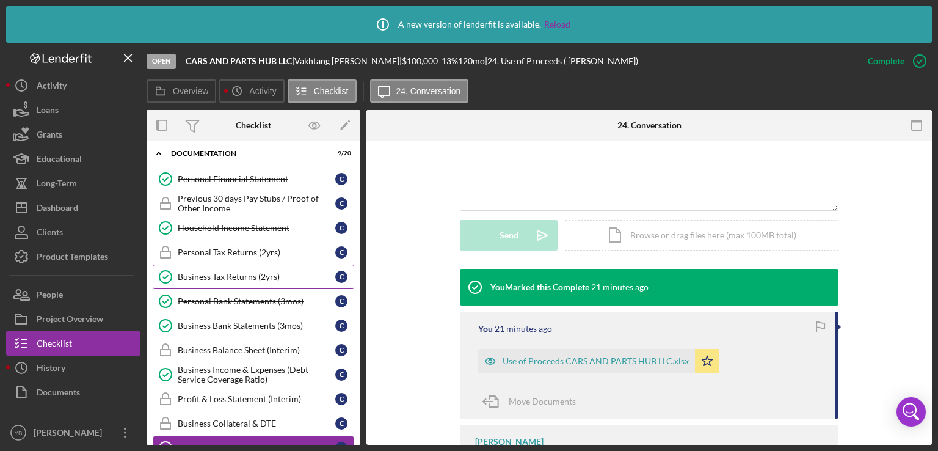
click at [247, 272] on div "Business Tax Returns (2yrs)" at bounding box center [257, 277] width 158 height 10
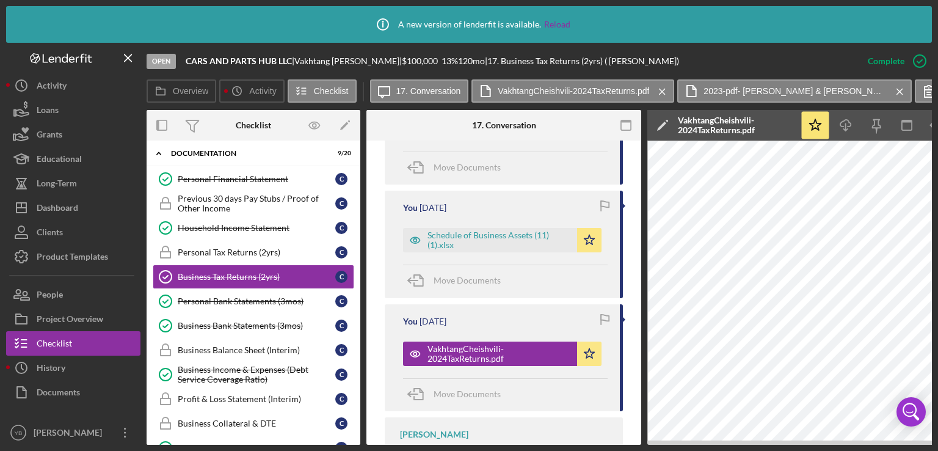
scroll to position [498, 0]
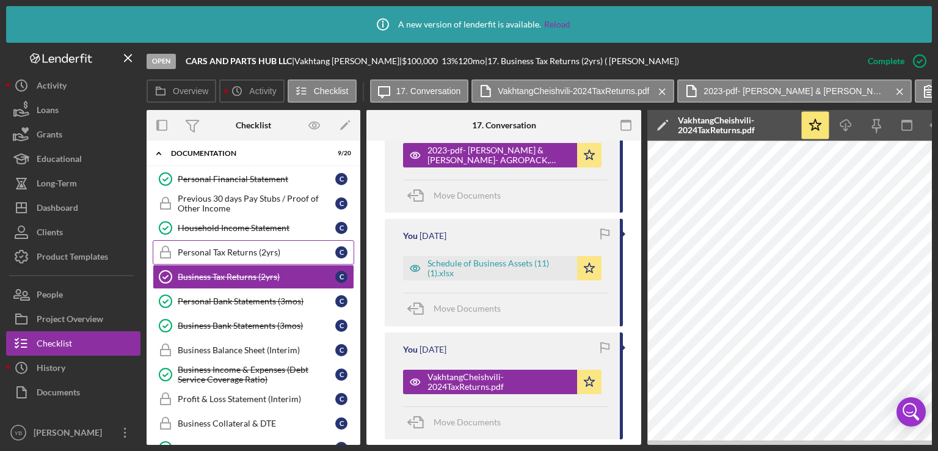
click at [239, 247] on div "Personal Tax Returns (2yrs)" at bounding box center [257, 252] width 158 height 10
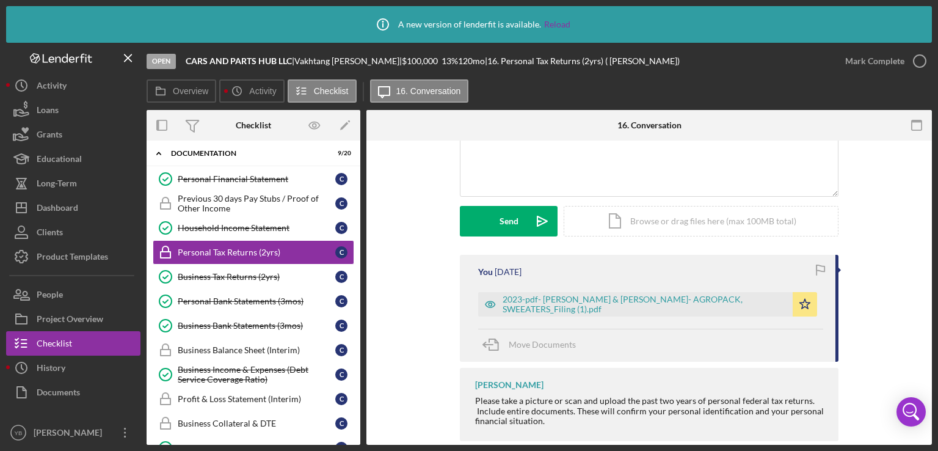
scroll to position [302, 0]
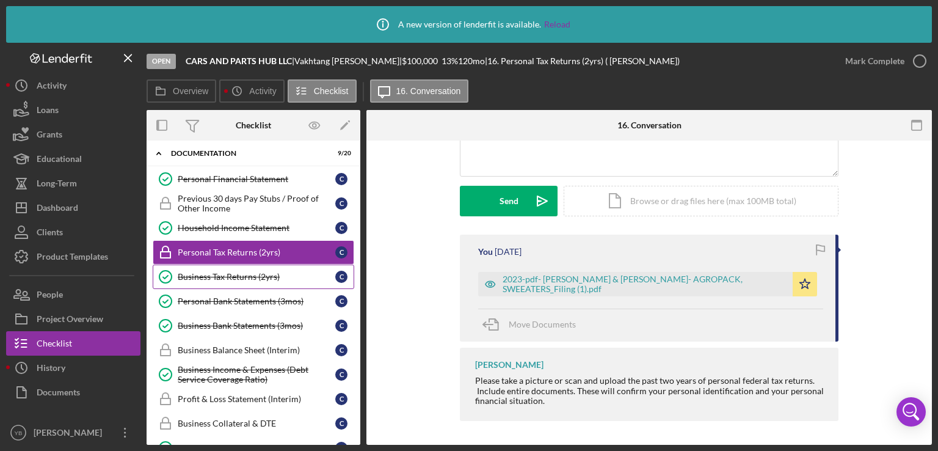
click at [234, 272] on div "Business Tax Returns (2yrs)" at bounding box center [257, 277] width 158 height 10
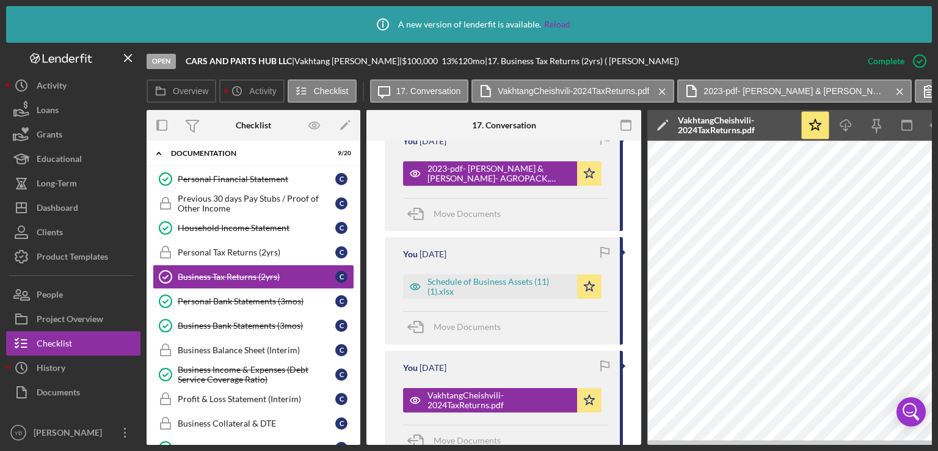
scroll to position [482, 0]
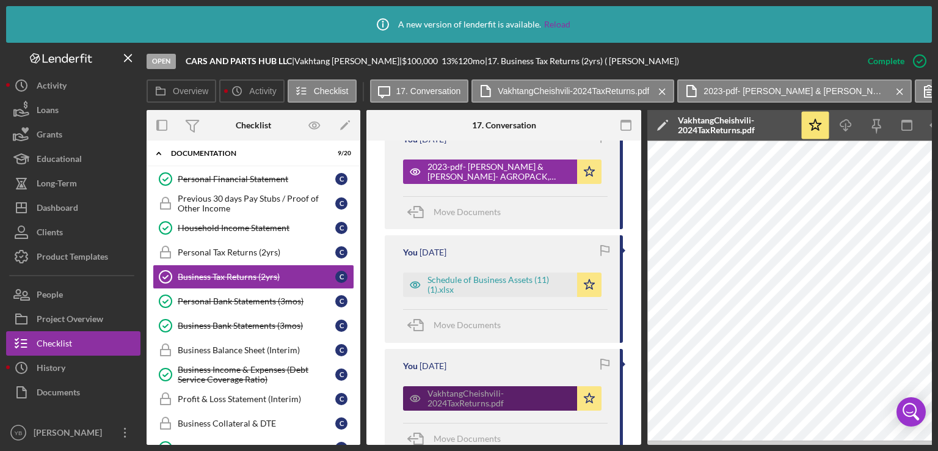
click at [494, 401] on div "VakhtangCheishvili-2024TaxReturns.pdf" at bounding box center [499, 398] width 144 height 20
click at [491, 399] on div "VakhtangCheishvili-2024TaxReturns.pdf" at bounding box center [499, 398] width 144 height 20
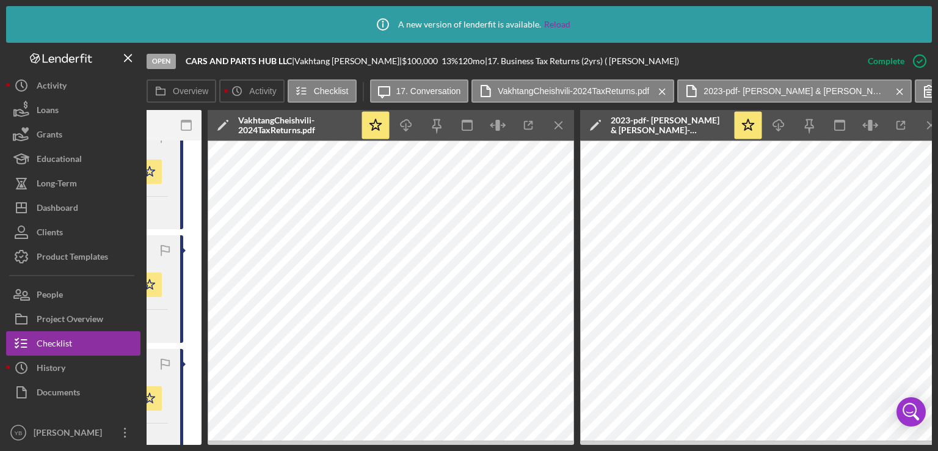
scroll to position [0, 473]
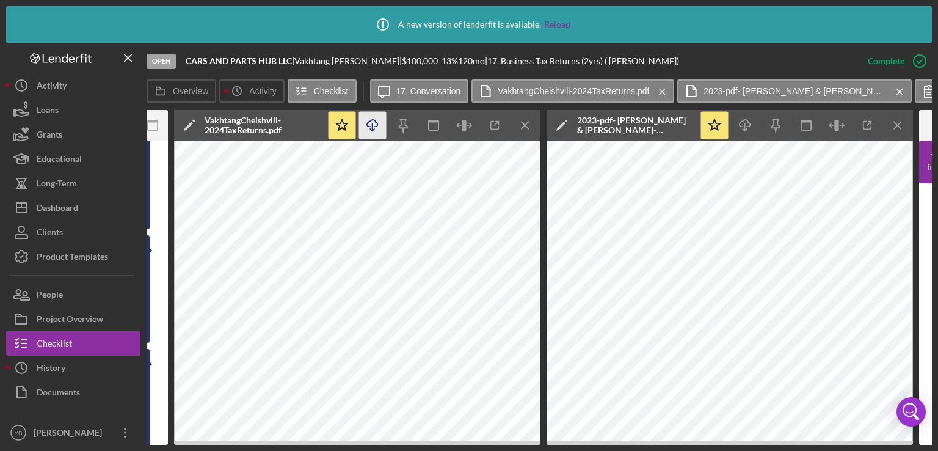
click at [369, 122] on icon "Icon/Download" at bounding box center [372, 125] width 27 height 27
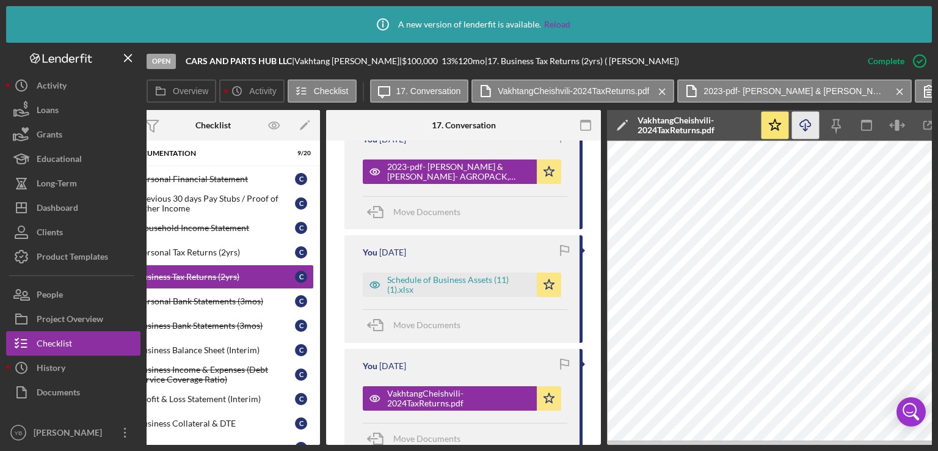
scroll to position [0, 0]
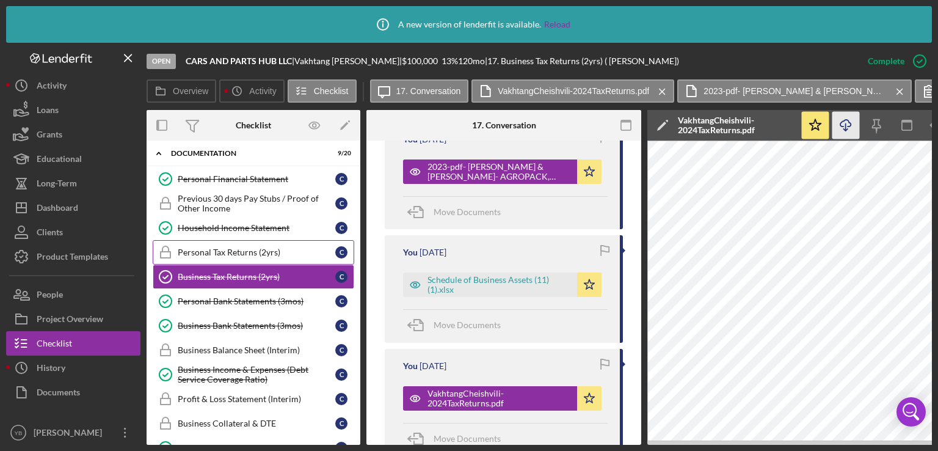
click at [247, 250] on div "Personal Tax Returns (2yrs)" at bounding box center [257, 252] width 158 height 10
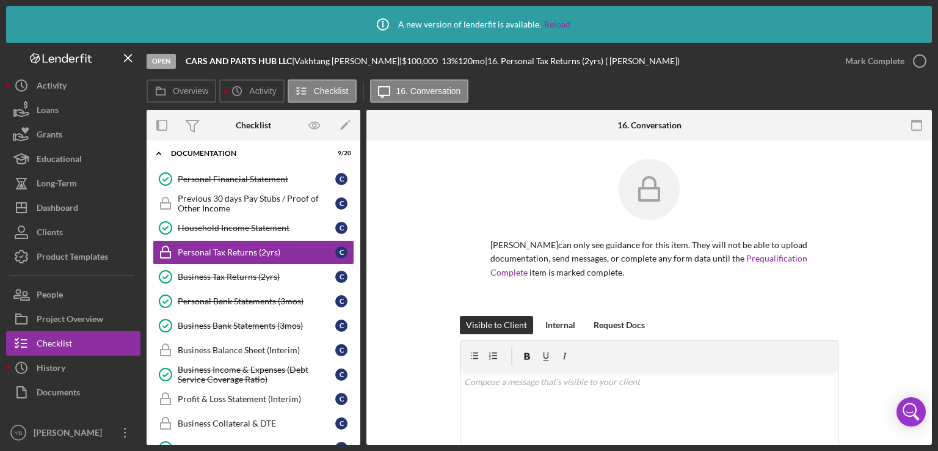
click at [852, 230] on div "[PERSON_NAME] can only see guidance for this item. They will not be able to upl…" at bounding box center [649, 237] width 529 height 157
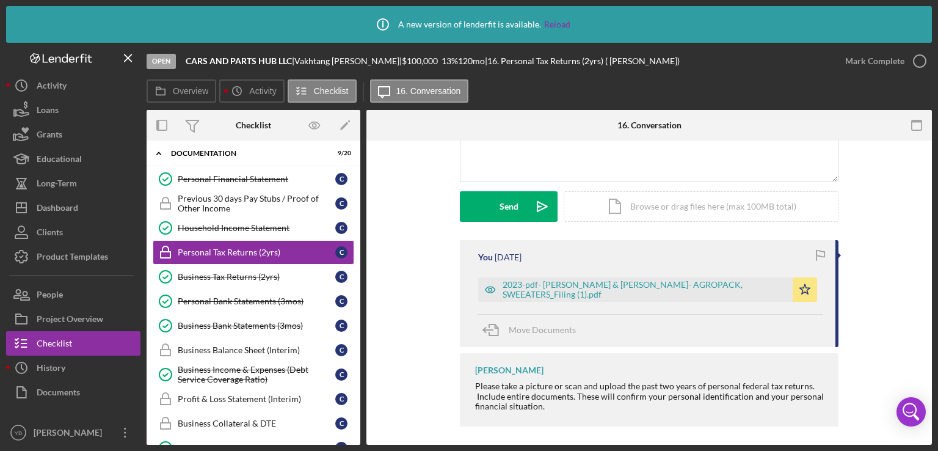
scroll to position [303, 0]
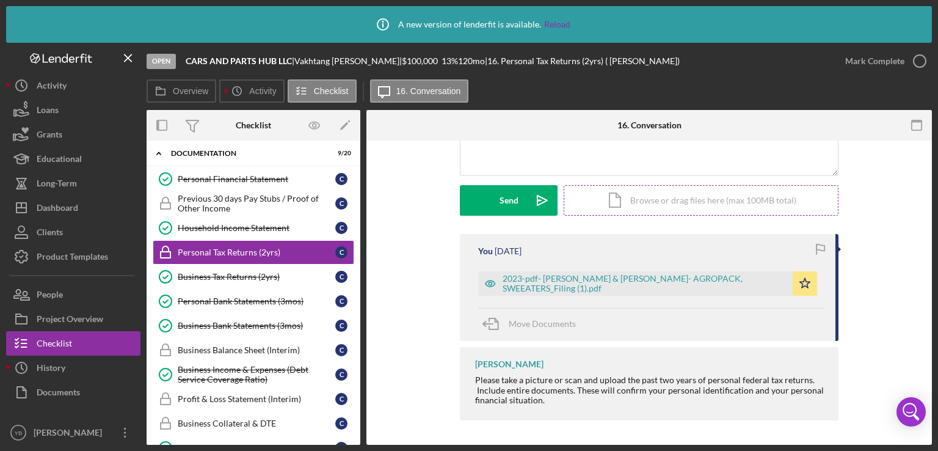
click at [681, 200] on div "Icon/Document Browse or drag files here (max 100MB total) Tap to choose files o…" at bounding box center [701, 200] width 275 height 31
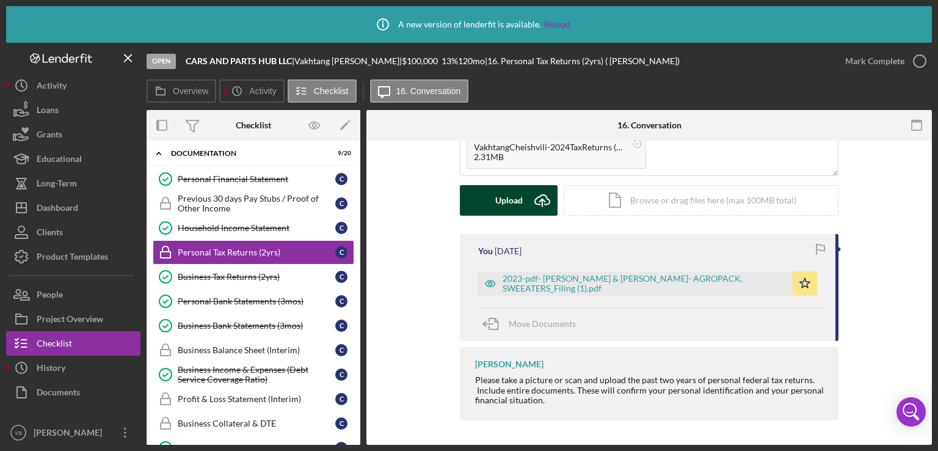
click at [493, 200] on button "Upload Icon/Upload" at bounding box center [509, 200] width 98 height 31
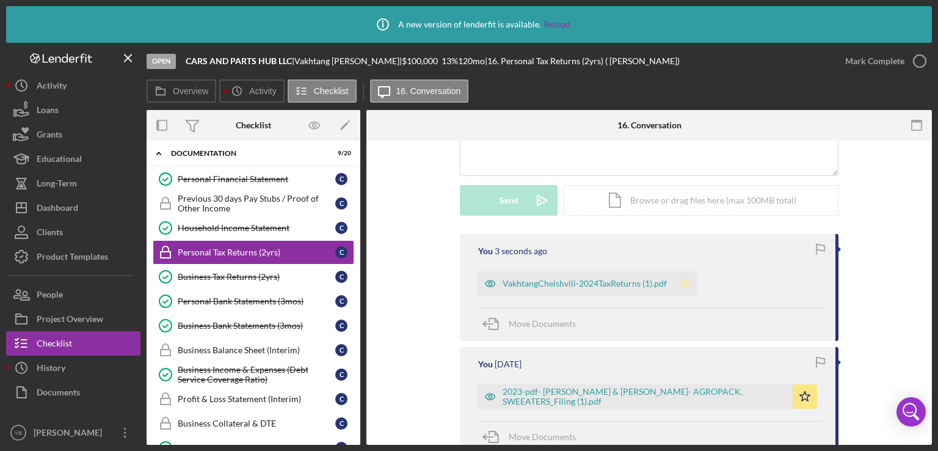
click at [685, 285] on polygon "button" at bounding box center [685, 283] width 10 height 10
click at [577, 399] on div "2023-pdf- [PERSON_NAME] & [PERSON_NAME]- AGROPACK, SWEEATERS_Filing (1).pdf" at bounding box center [645, 397] width 284 height 20
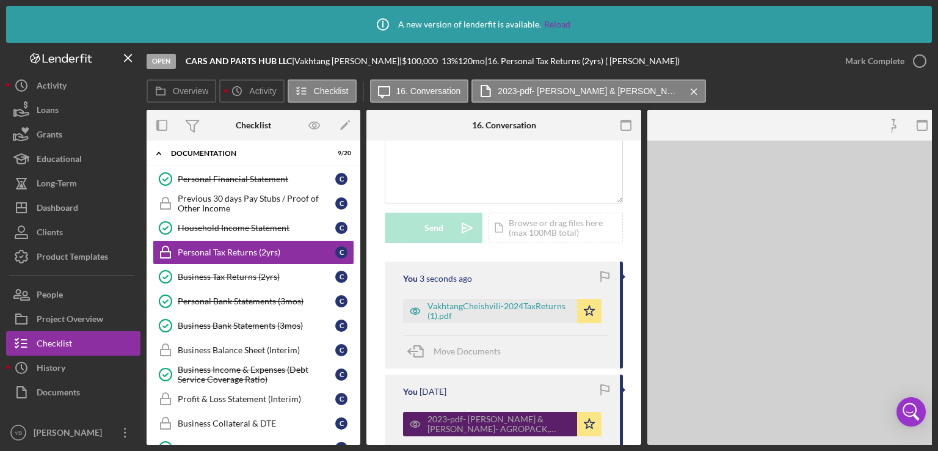
scroll to position [330, 0]
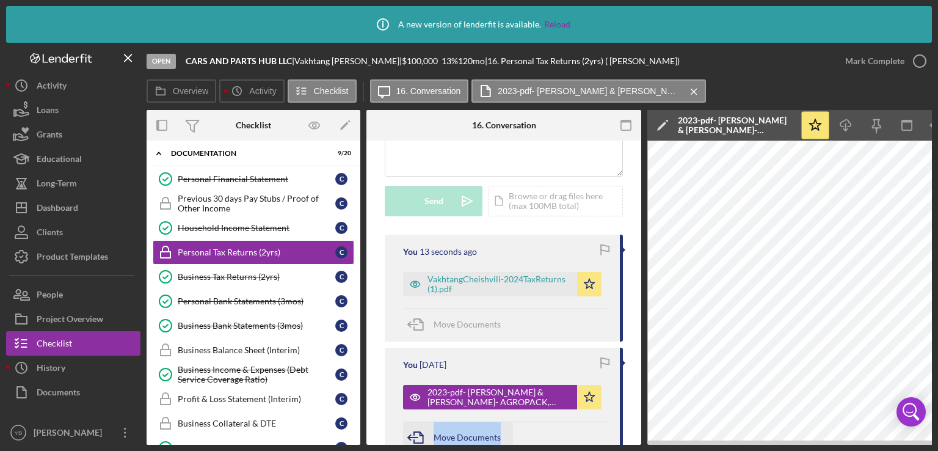
drag, startPoint x: 628, startPoint y: 445, endPoint x: 405, endPoint y: 440, distance: 222.9
click at [405, 440] on div "Icon/Info A new version of lenderfit is available. Reload Open CARS AND PARTS H…" at bounding box center [469, 225] width 938 height 451
drag, startPoint x: 405, startPoint y: 440, endPoint x: 325, endPoint y: 435, distance: 80.2
click at [325, 435] on div "Overview Internal Workflow Stage Open Icon/Dropdown Arrow Archive (can unarchiv…" at bounding box center [539, 277] width 785 height 335
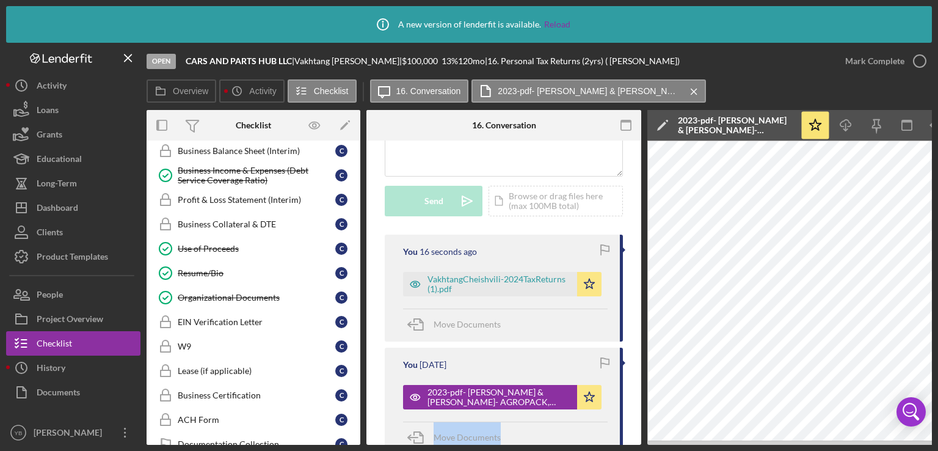
scroll to position [646, 0]
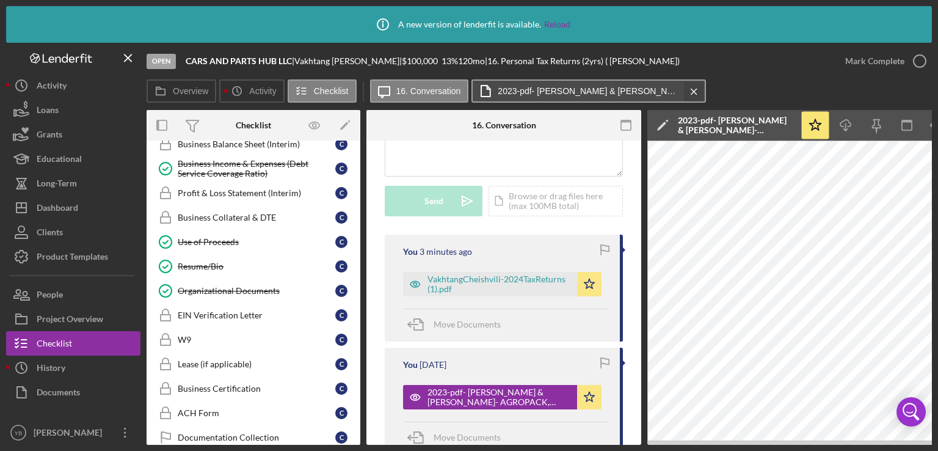
click at [689, 90] on icon "Icon/Menu Close" at bounding box center [693, 91] width 21 height 31
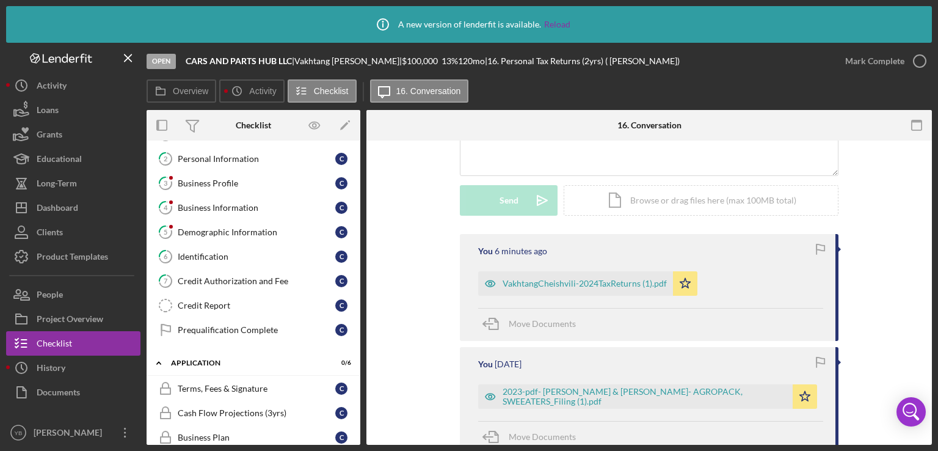
scroll to position [56, 0]
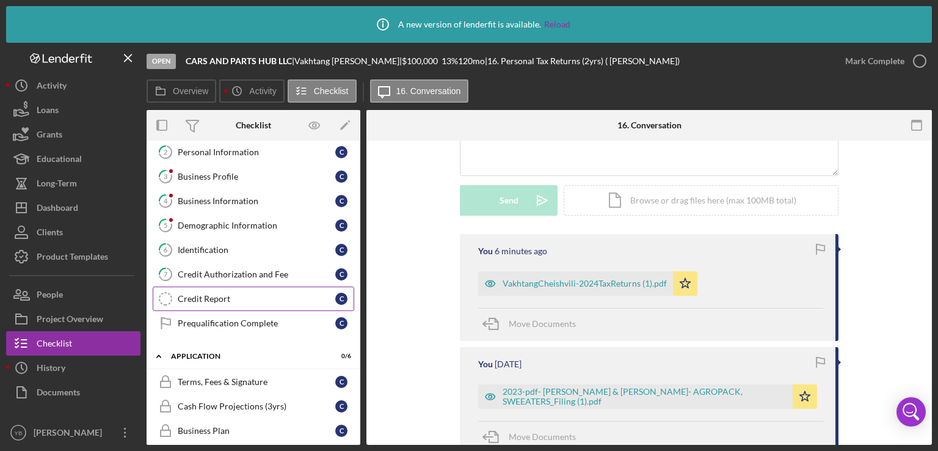
click at [210, 297] on div "Credit Report" at bounding box center [257, 299] width 158 height 10
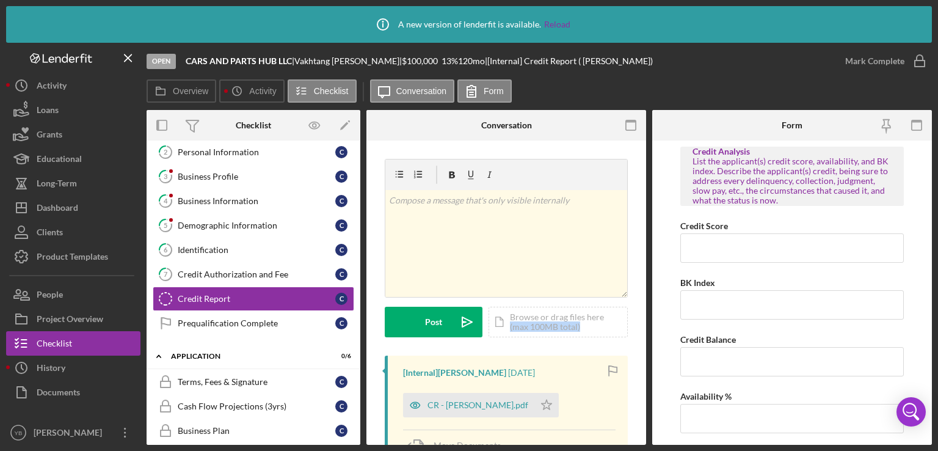
drag, startPoint x: 647, startPoint y: 299, endPoint x: 647, endPoint y: 354, distance: 55.6
click at [647, 354] on div "Overview Internal Workflow Stage Open Icon/Dropdown Arrow Archive (can unarchiv…" at bounding box center [539, 277] width 785 height 335
click at [495, 404] on div "CR - [PERSON_NAME].pdf" at bounding box center [477, 405] width 101 height 10
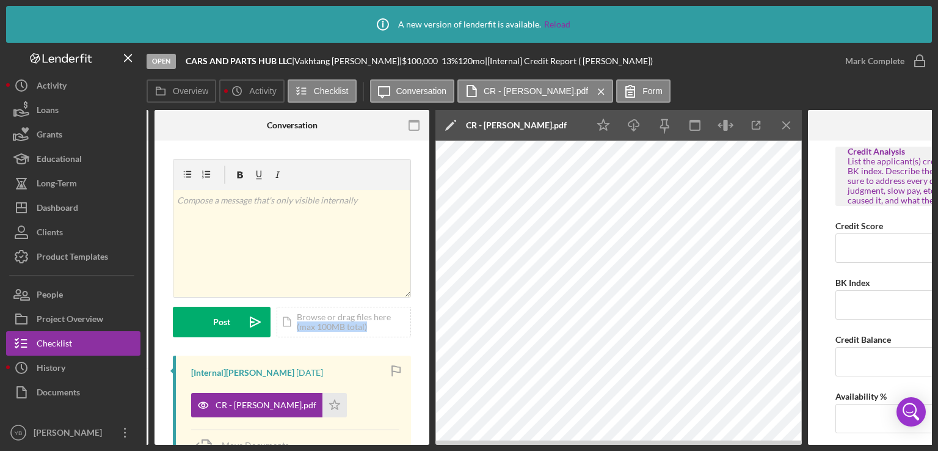
scroll to position [0, 230]
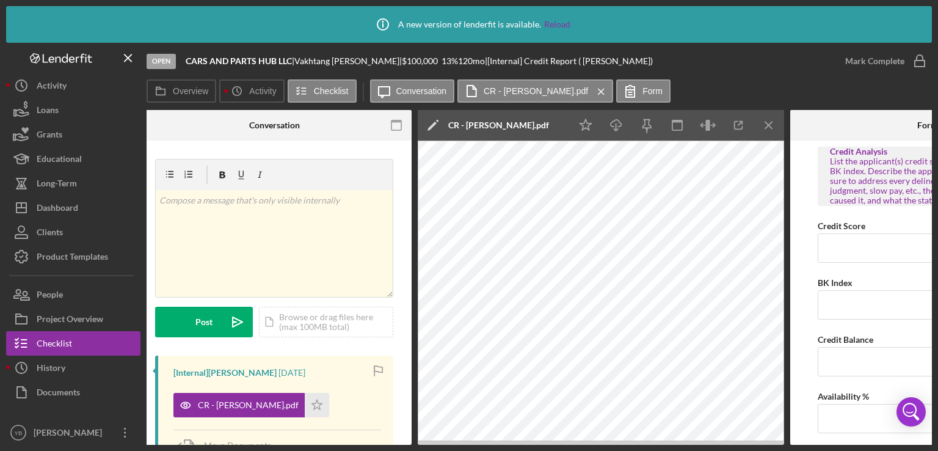
drag, startPoint x: 402, startPoint y: 440, endPoint x: 310, endPoint y: 443, distance: 92.9
click at [310, 443] on div "Overview Internal Workflow Stage Open Icon/Dropdown Arrow Archive (can unarchiv…" at bounding box center [539, 277] width 785 height 335
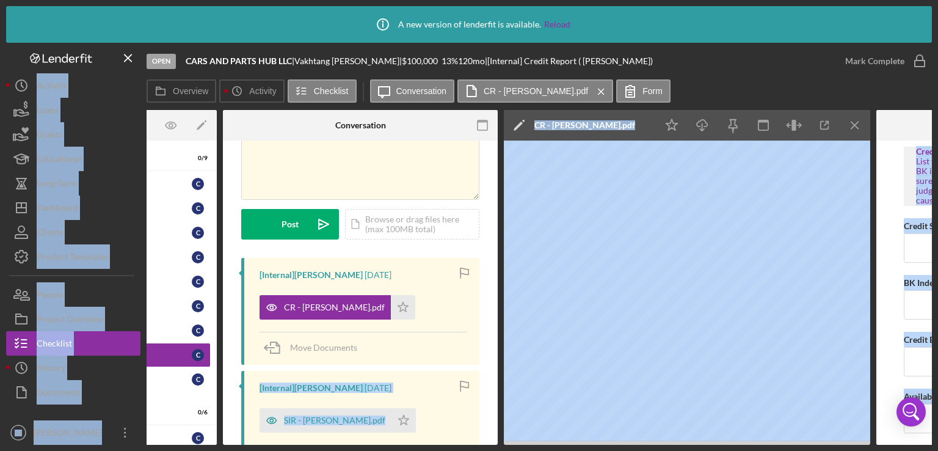
scroll to position [0, 26]
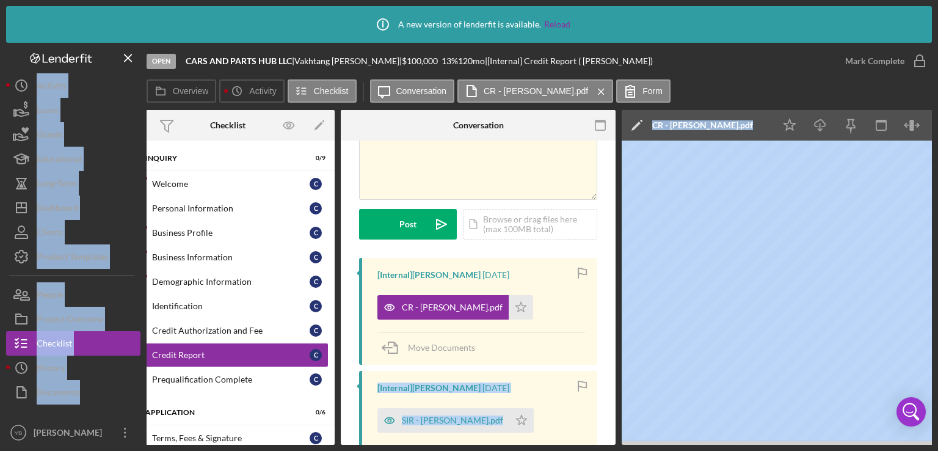
drag, startPoint x: 312, startPoint y: 440, endPoint x: 136, endPoint y: 418, distance: 177.9
click at [136, 418] on div "Open CARS AND PARTS HUB LLC | [PERSON_NAME] | $100,000 $100,000 13 % 120 mo | […" at bounding box center [469, 244] width 926 height 402
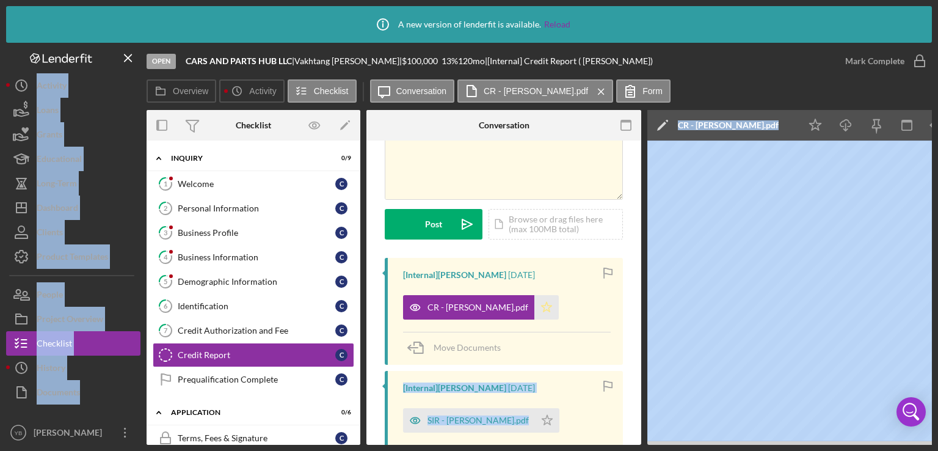
click at [557, 304] on icon "Icon/Star" at bounding box center [546, 307] width 24 height 24
click at [556, 416] on icon "Icon/Star" at bounding box center [547, 420] width 24 height 24
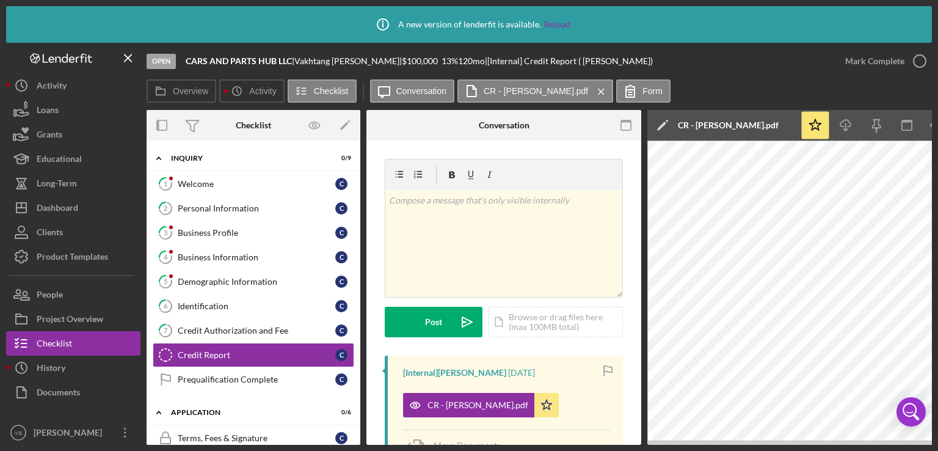
click at [762, 65] on div "Open CARS AND PARTS HUB LLC | [PERSON_NAME] | $100,000 $100,000 13 % 120 mo | […" at bounding box center [490, 61] width 686 height 37
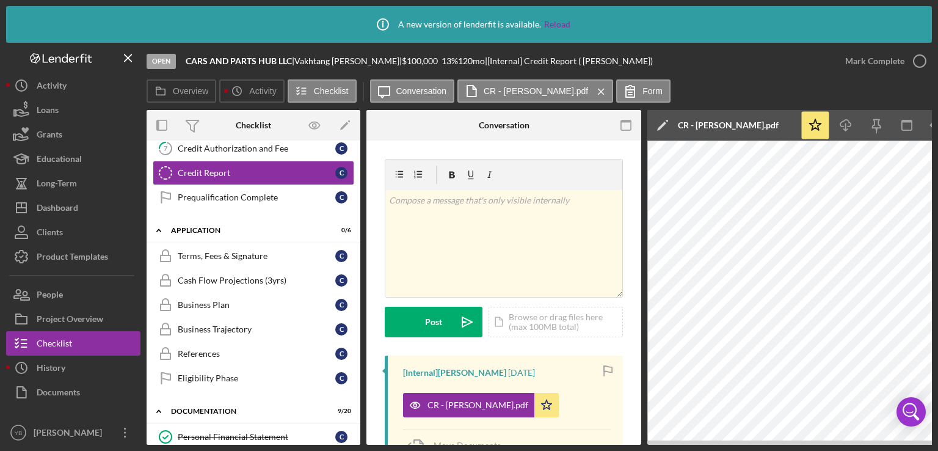
scroll to position [184, 0]
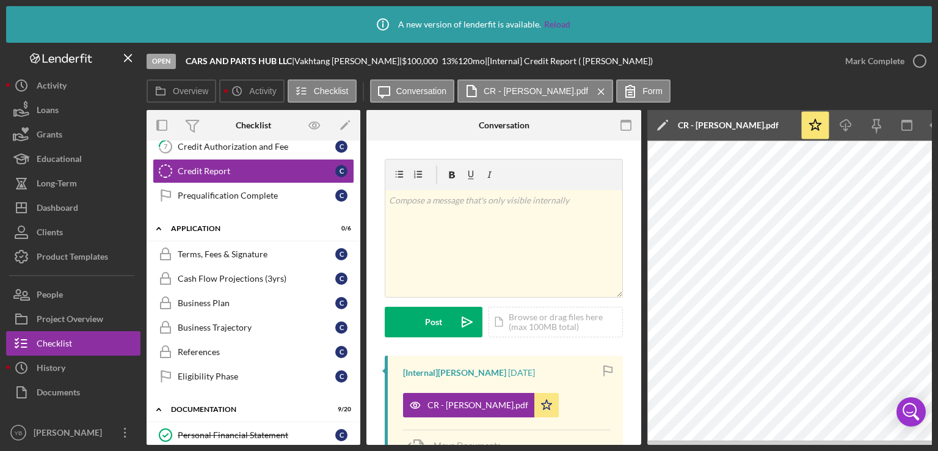
drag, startPoint x: 362, startPoint y: 212, endPoint x: 359, endPoint y: 266, distance: 53.8
click at [359, 266] on div "Overview Internal Workflow Stage Open Icon/Dropdown Arrow Archive (can unarchiv…" at bounding box center [539, 277] width 785 height 335
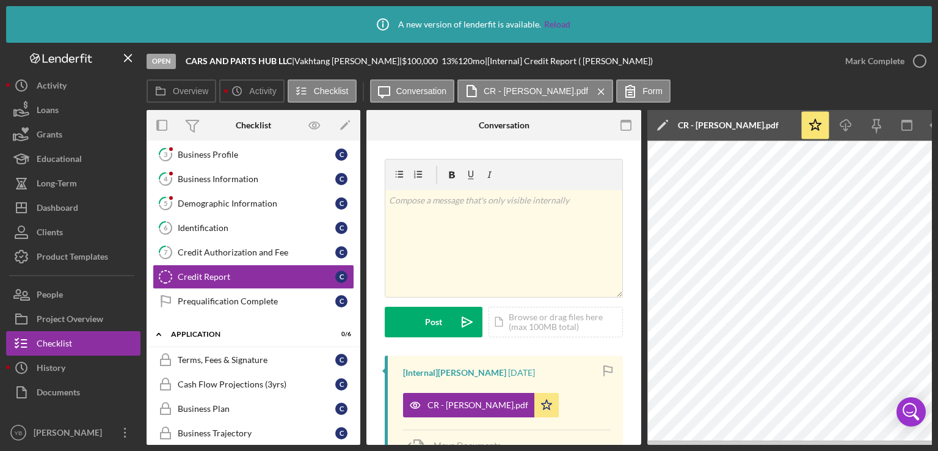
scroll to position [0, 0]
